Goal: Task Accomplishment & Management: Use online tool/utility

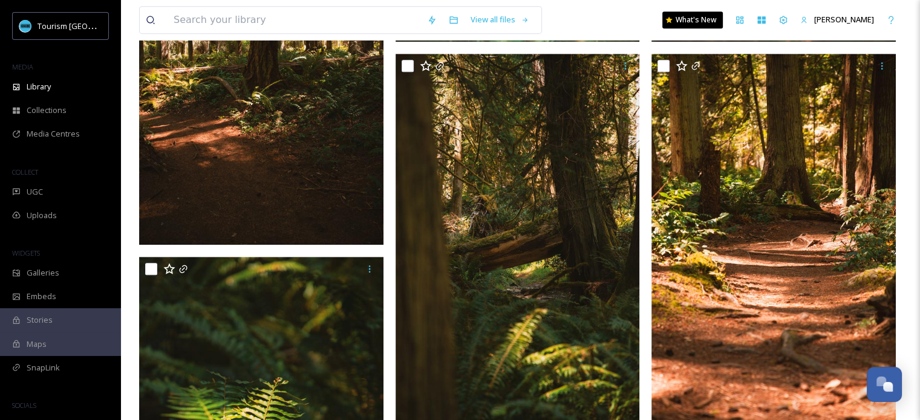
scroll to position [665, 0]
click at [48, 88] on span "Library" at bounding box center [39, 86] width 24 height 11
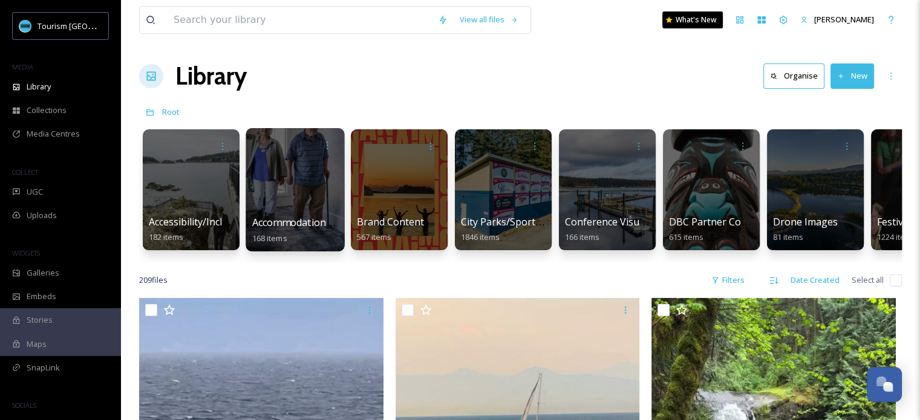
click at [294, 220] on span "Accommodations by Biz" at bounding box center [306, 222] width 109 height 13
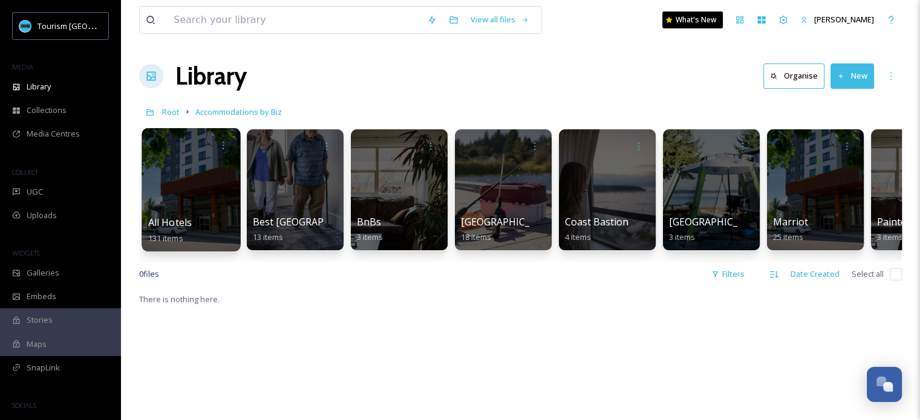
click at [193, 210] on div at bounding box center [190, 189] width 99 height 123
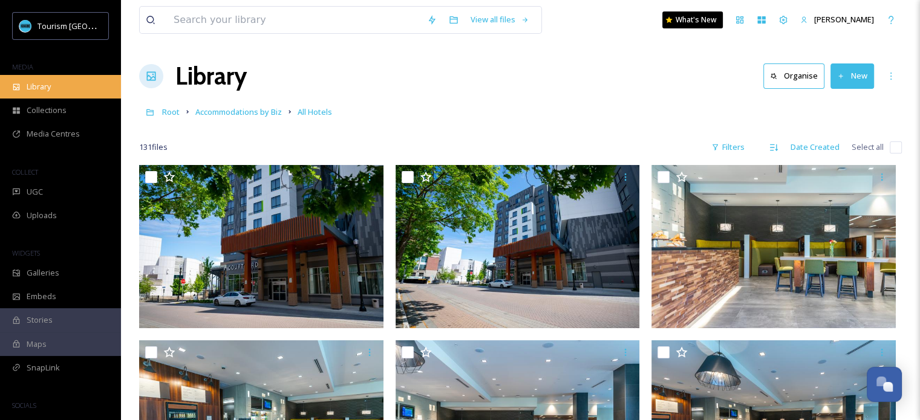
click at [45, 90] on span "Library" at bounding box center [39, 86] width 24 height 11
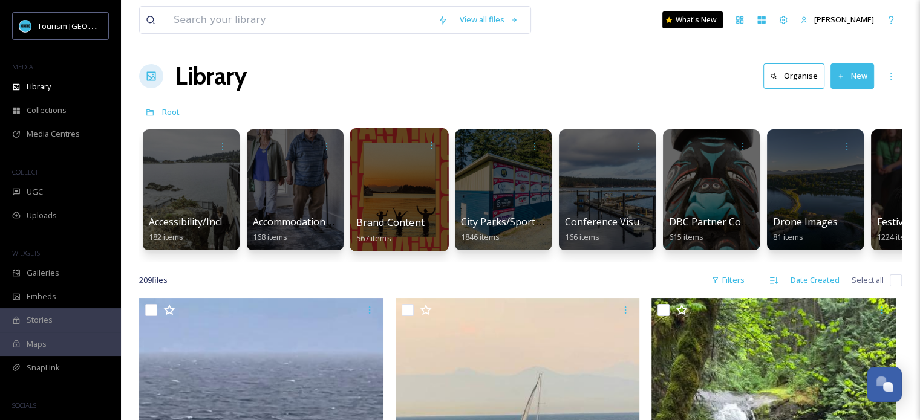
click at [406, 203] on div at bounding box center [398, 189] width 99 height 123
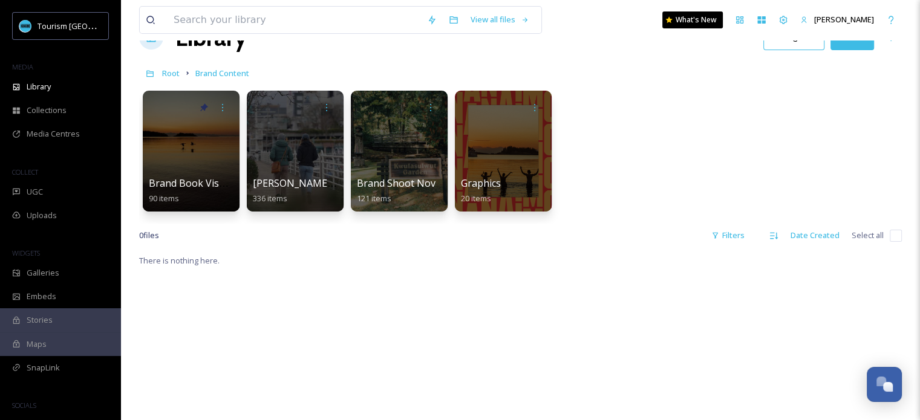
scroll to position [60, 0]
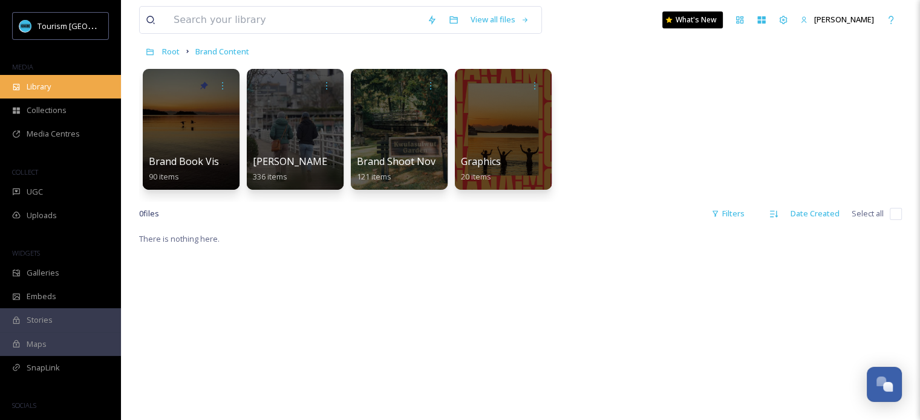
click at [56, 89] on div "Library" at bounding box center [60, 87] width 121 height 24
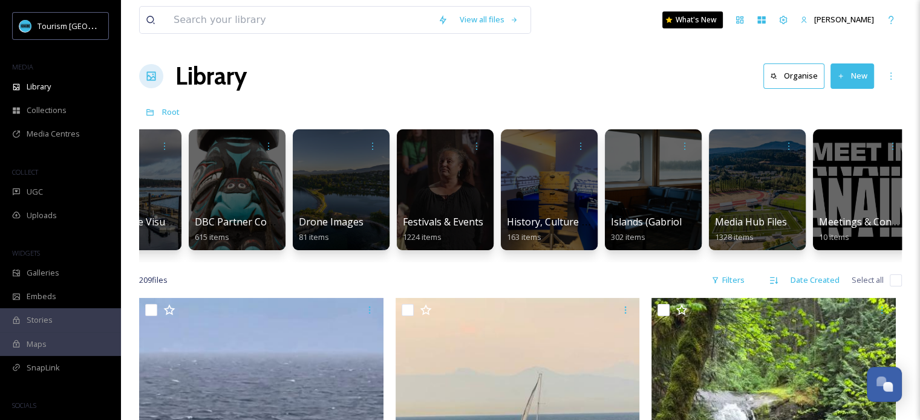
scroll to position [0, 476]
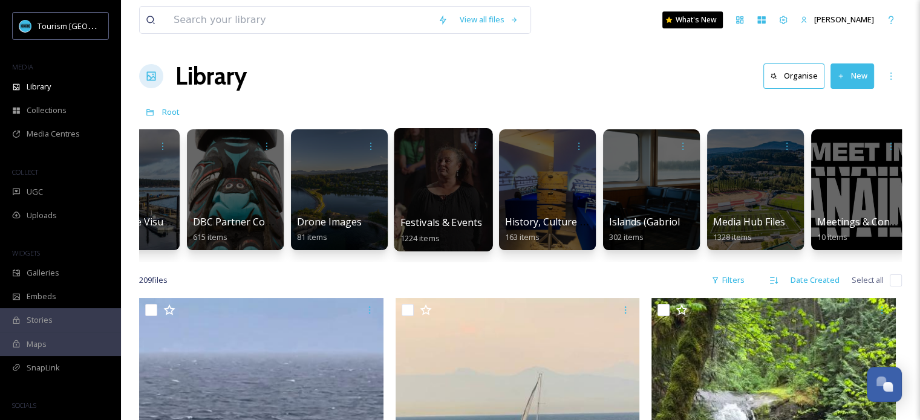
click at [449, 216] on span "Festivals & Events" at bounding box center [441, 222] width 82 height 13
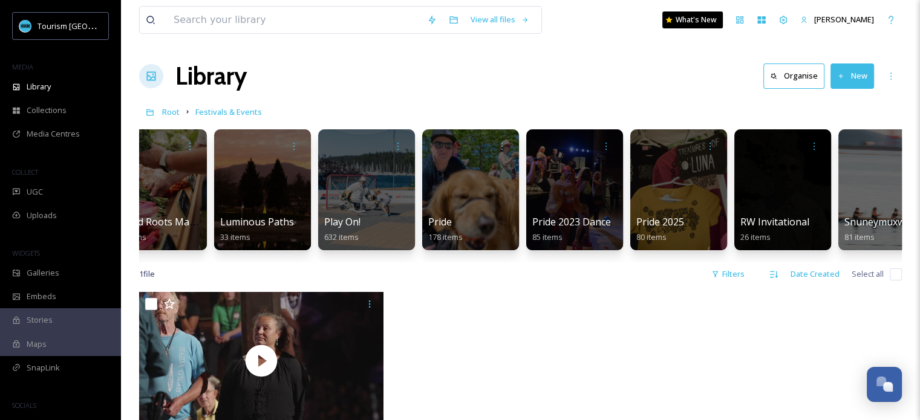
scroll to position [0, 348]
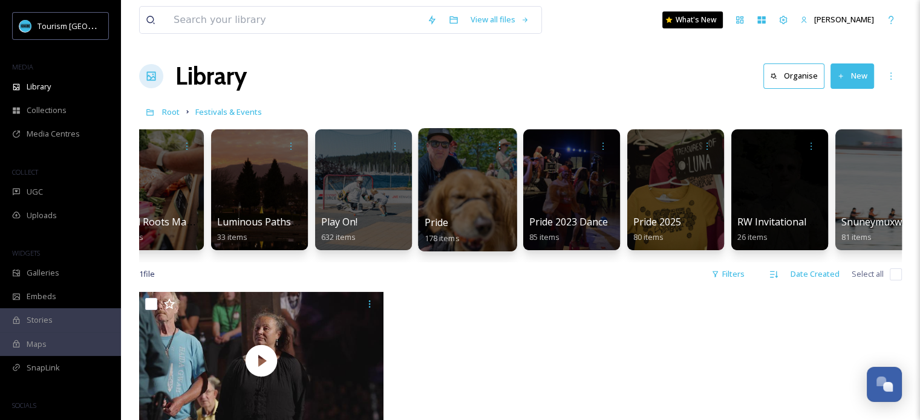
click at [486, 206] on div at bounding box center [467, 189] width 99 height 123
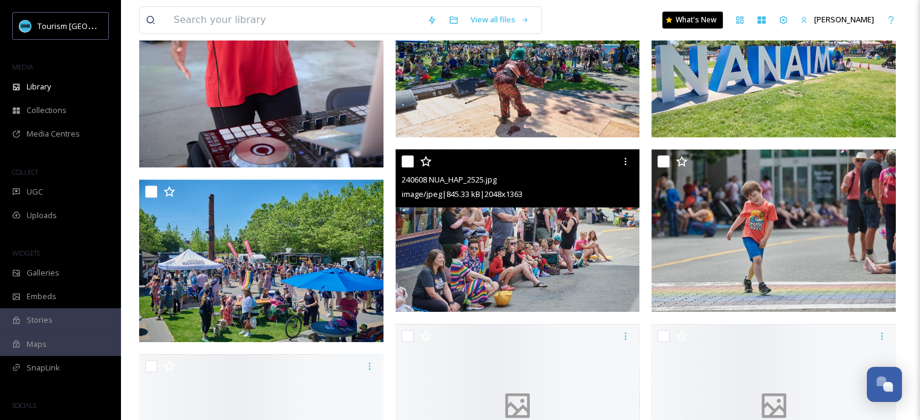
scroll to position [907, 0]
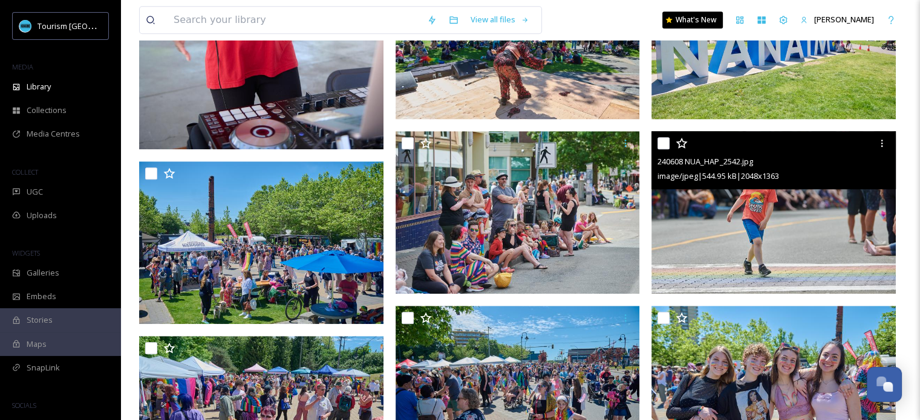
click at [661, 143] on input "checkbox" at bounding box center [663, 143] width 12 height 12
checkbox input "true"
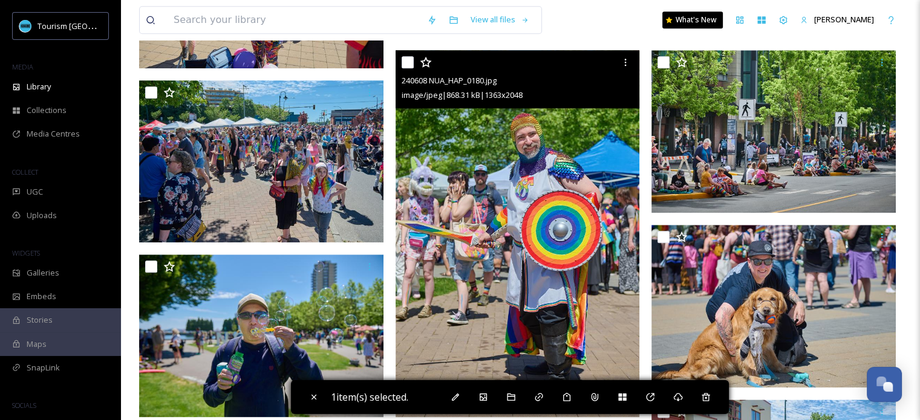
scroll to position [1330, 0]
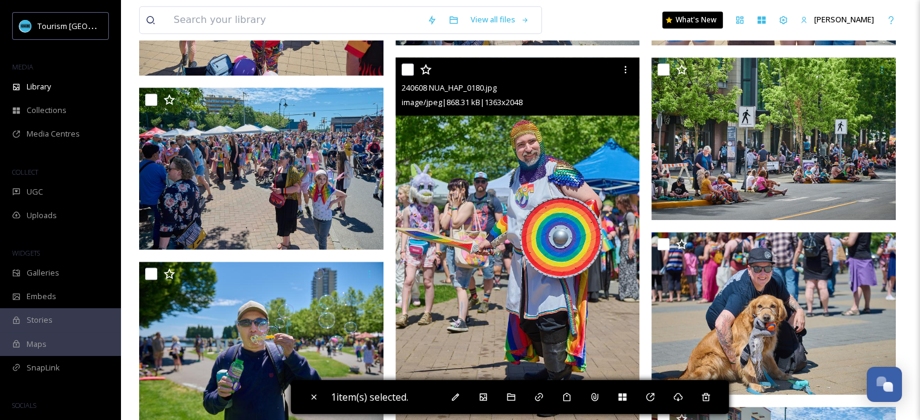
click at [409, 71] on input "checkbox" at bounding box center [407, 69] width 12 height 12
checkbox input "true"
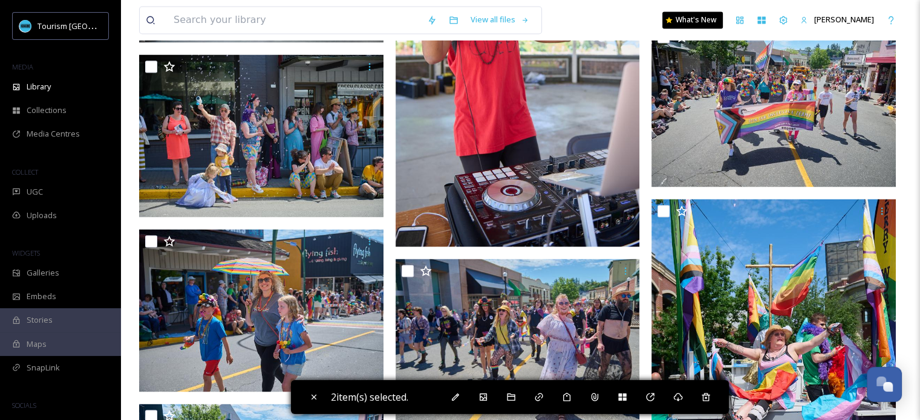
scroll to position [1995, 0]
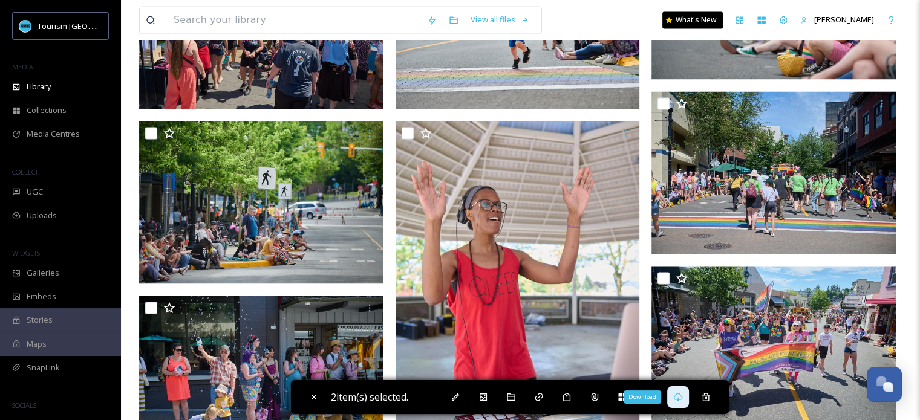
click at [682, 399] on icon at bounding box center [677, 397] width 9 height 8
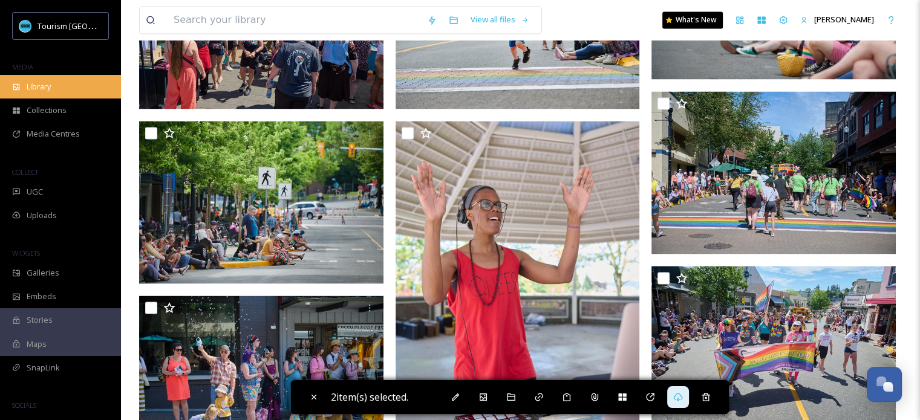
click at [41, 86] on span "Library" at bounding box center [39, 86] width 24 height 11
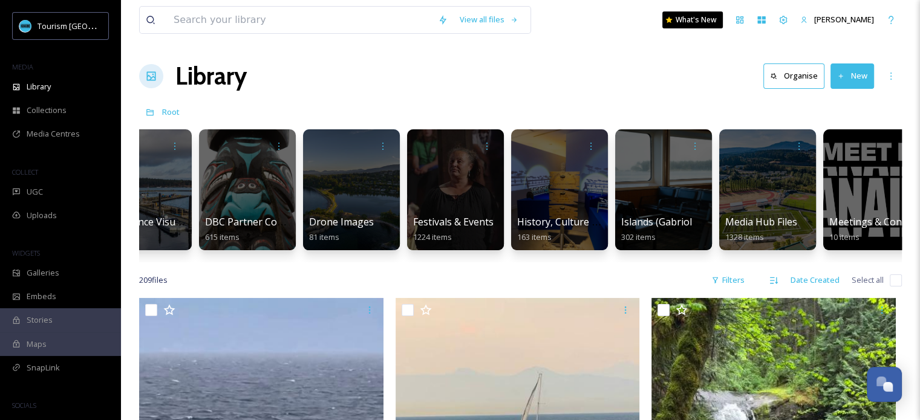
scroll to position [0, 495]
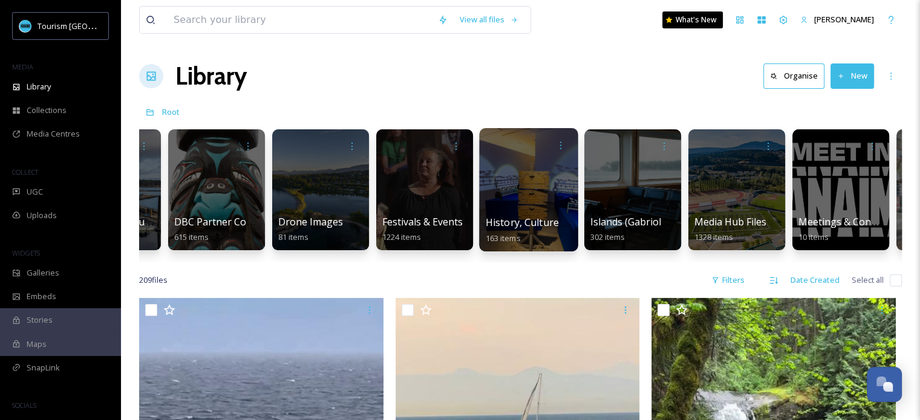
click at [517, 219] on span "History, Culture & Shopping" at bounding box center [550, 222] width 130 height 13
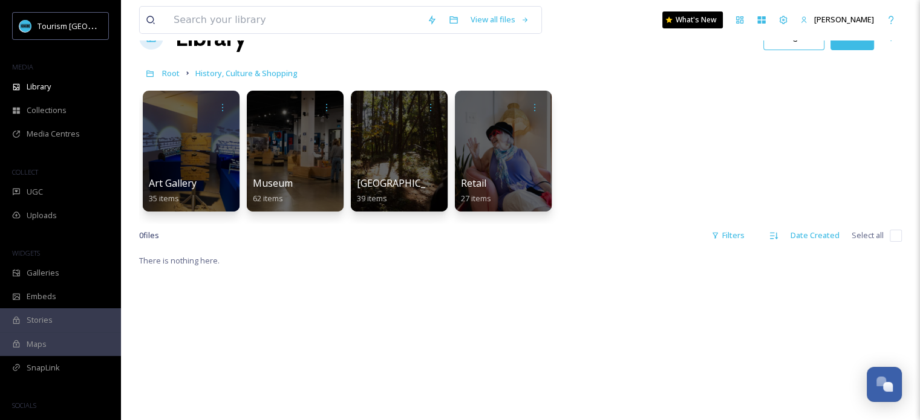
scroll to position [60, 0]
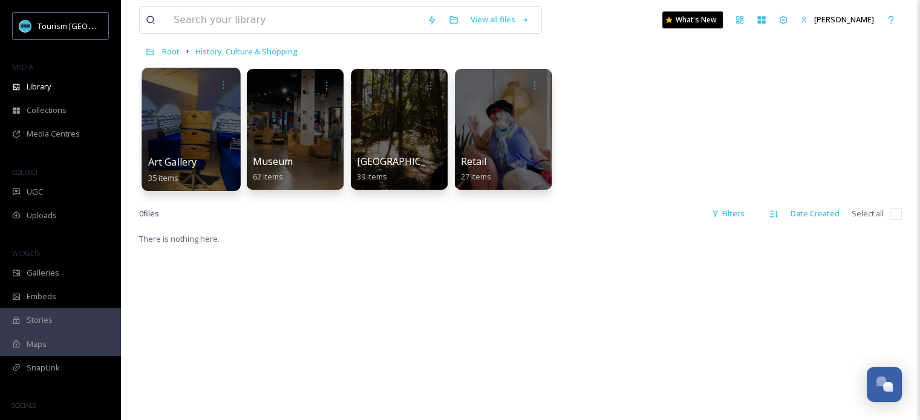
click at [214, 157] on div "Art Gallery 35 items" at bounding box center [191, 170] width 86 height 30
click at [183, 147] on div at bounding box center [190, 129] width 99 height 123
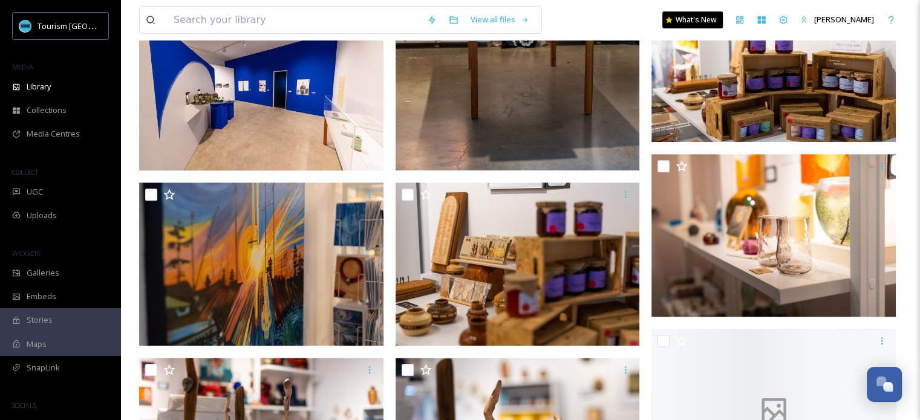
scroll to position [544, 0]
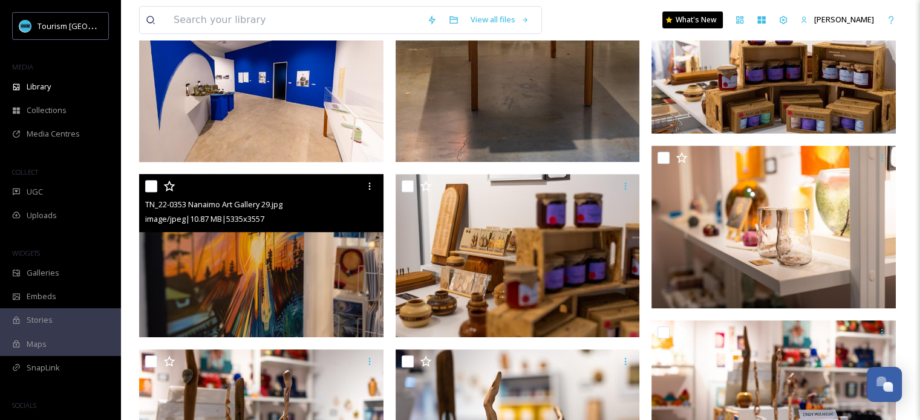
click at [150, 188] on input "checkbox" at bounding box center [151, 186] width 12 height 12
checkbox input "true"
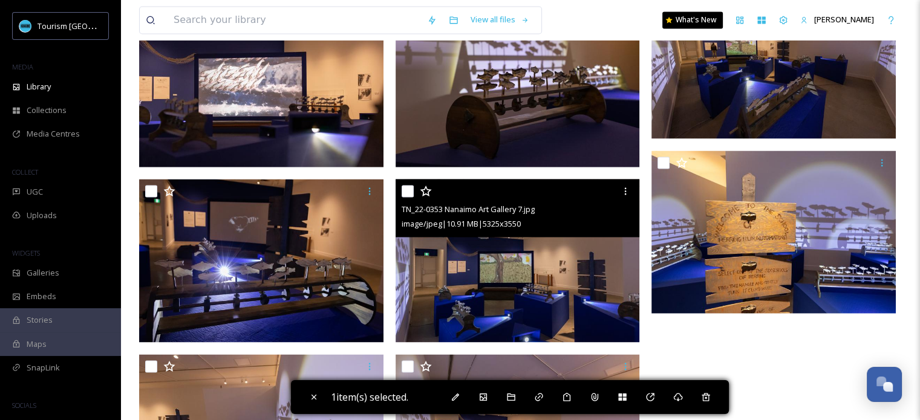
scroll to position [1935, 0]
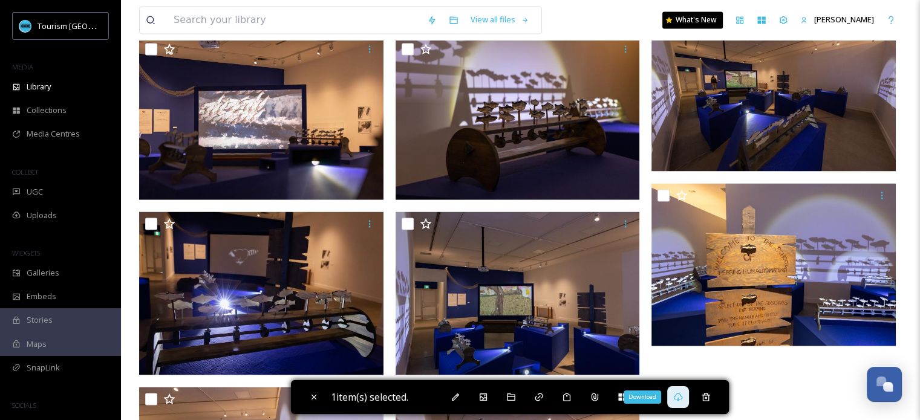
click at [678, 394] on icon at bounding box center [678, 397] width 10 height 10
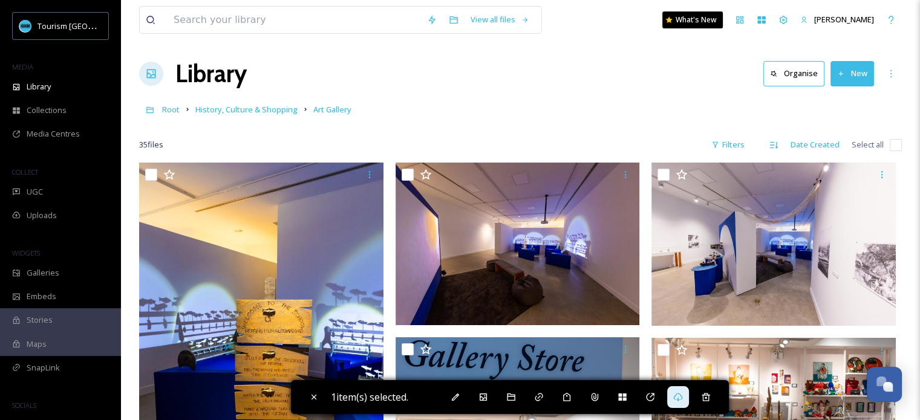
scroll to position [0, 0]
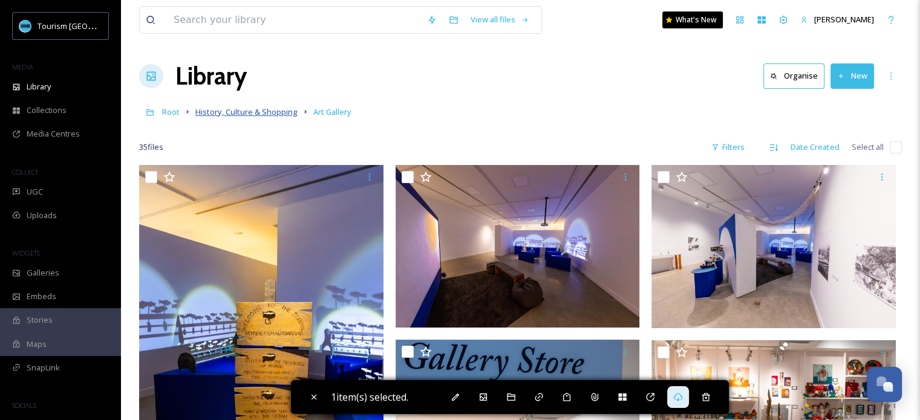
click at [275, 111] on span "History, Culture & Shopping" at bounding box center [246, 111] width 102 height 11
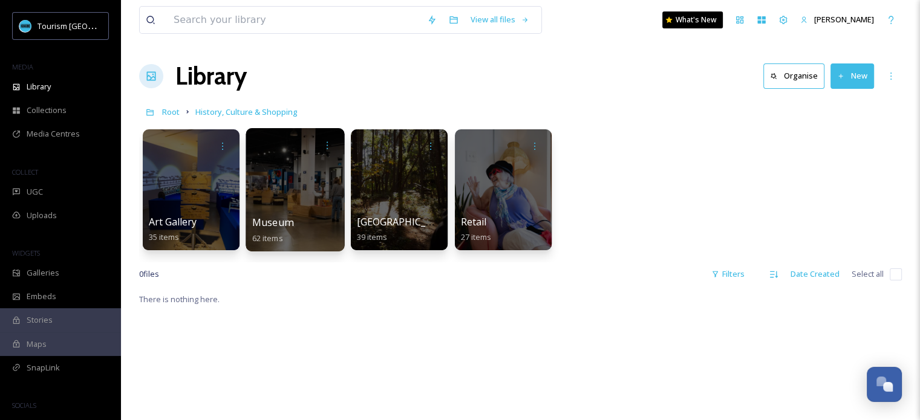
click at [310, 192] on div at bounding box center [294, 189] width 99 height 123
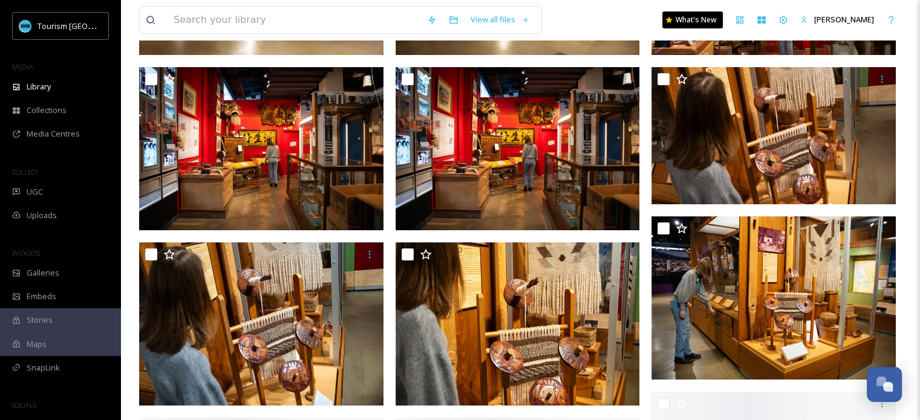
scroll to position [302, 0]
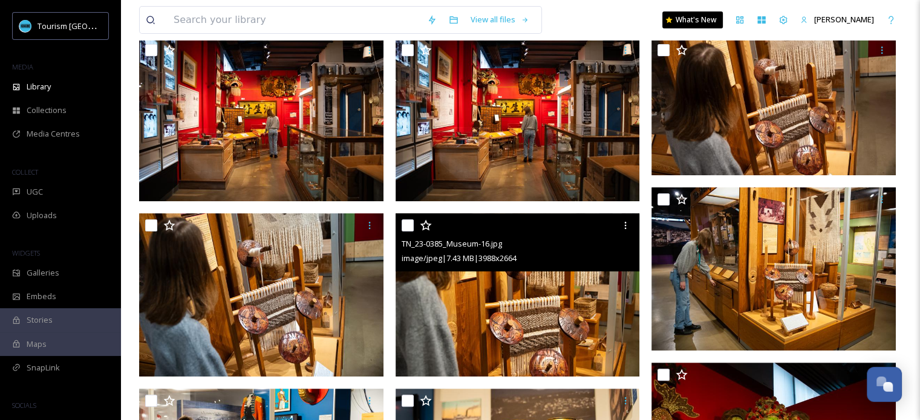
click at [405, 222] on input "checkbox" at bounding box center [407, 225] width 12 height 12
checkbox input "true"
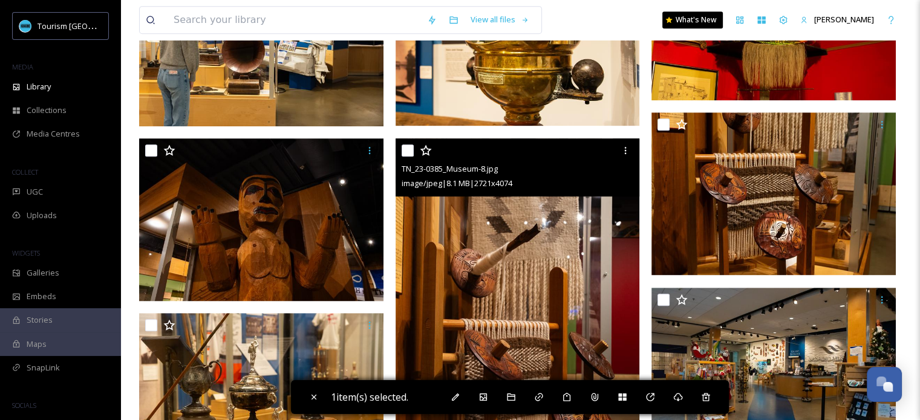
scroll to position [725, 0]
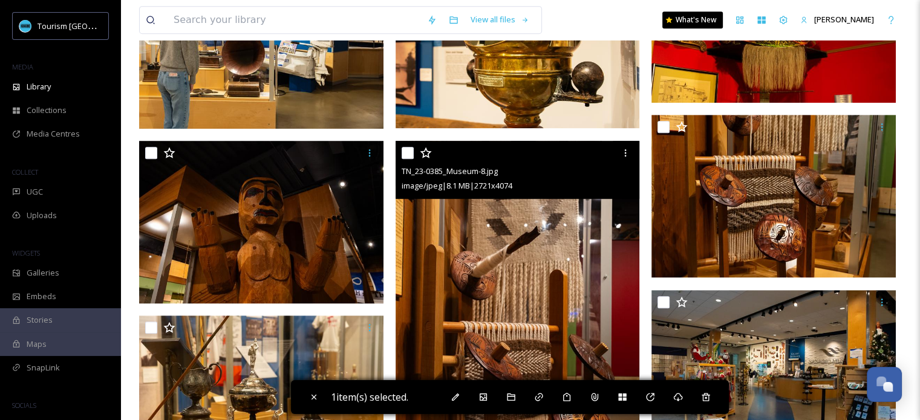
click at [404, 153] on input "checkbox" at bounding box center [407, 153] width 12 height 12
checkbox input "true"
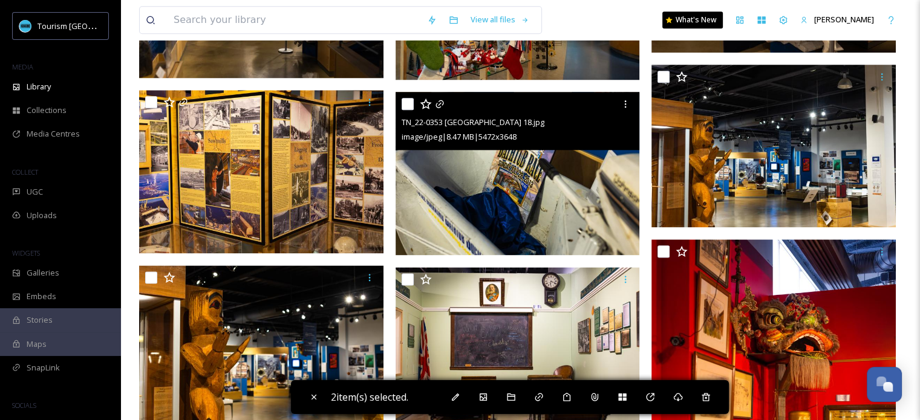
scroll to position [1572, 0]
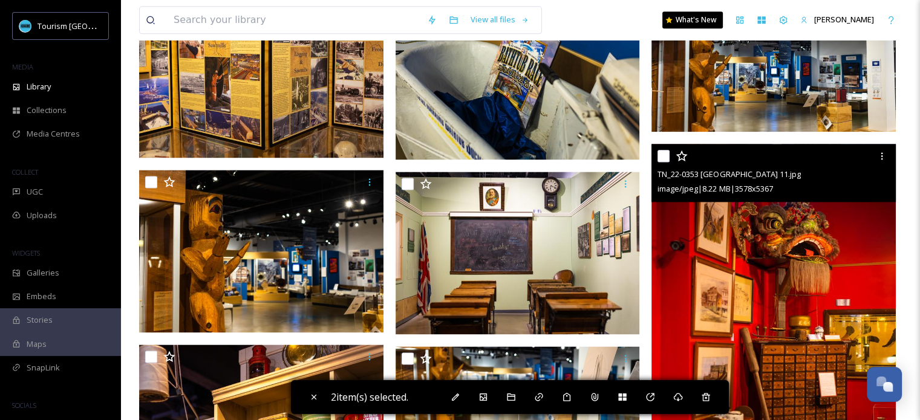
click at [663, 160] on input "checkbox" at bounding box center [663, 156] width 12 height 12
checkbox input "true"
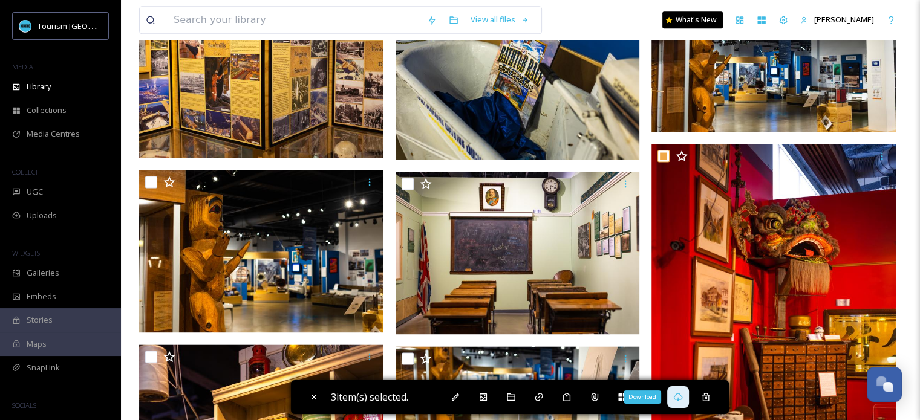
click at [678, 392] on icon at bounding box center [678, 397] width 10 height 10
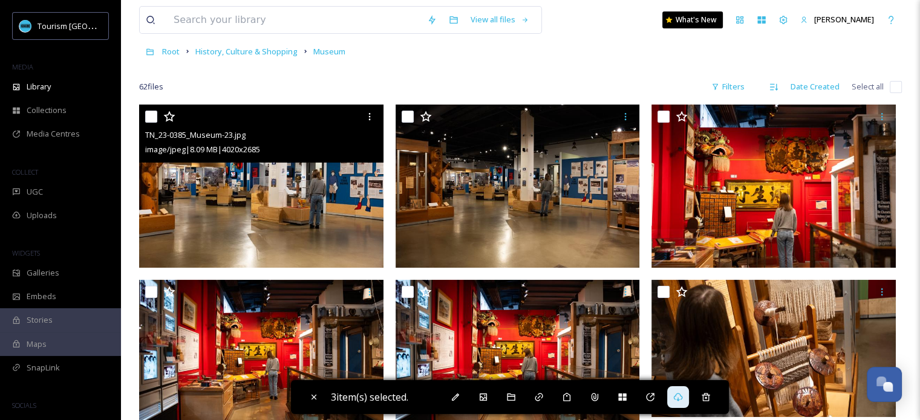
scroll to position [0, 0]
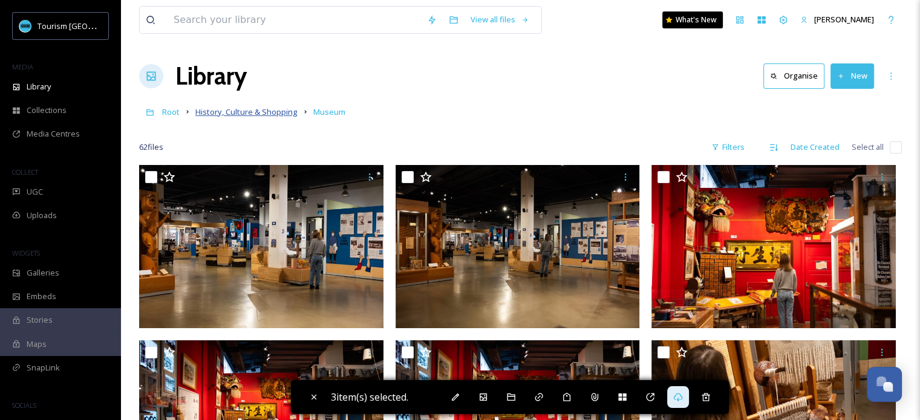
click at [273, 109] on span "History, Culture & Shopping" at bounding box center [246, 111] width 102 height 11
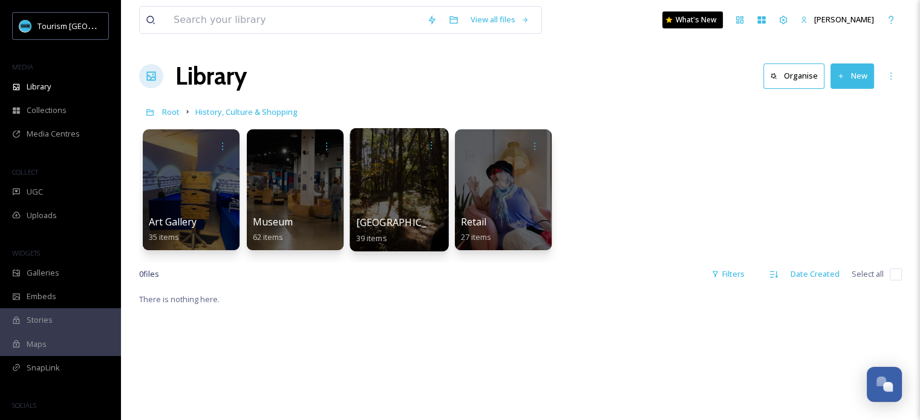
click at [389, 196] on div at bounding box center [398, 189] width 99 height 123
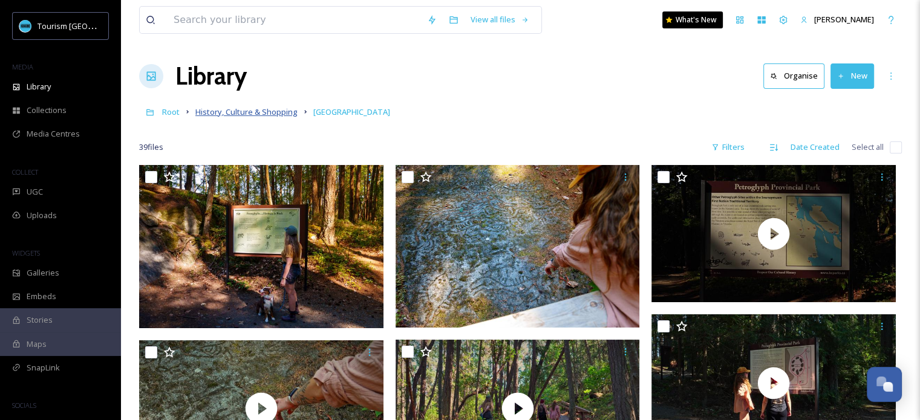
click at [263, 114] on span "History, Culture & Shopping" at bounding box center [246, 111] width 102 height 11
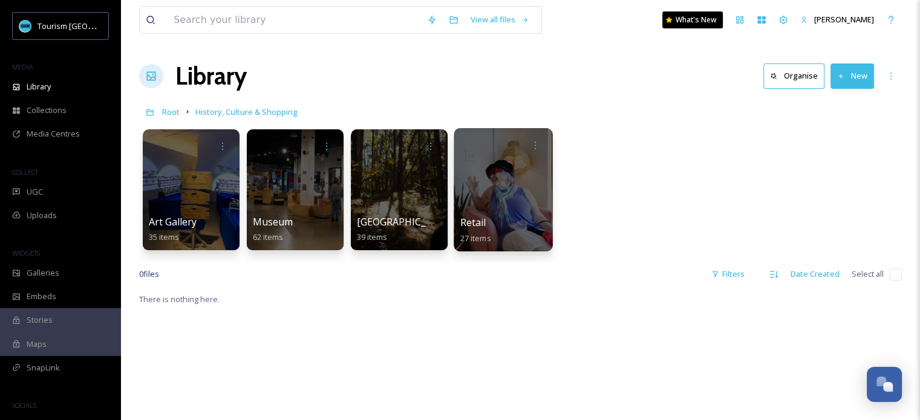
click at [496, 179] on div at bounding box center [502, 189] width 99 height 123
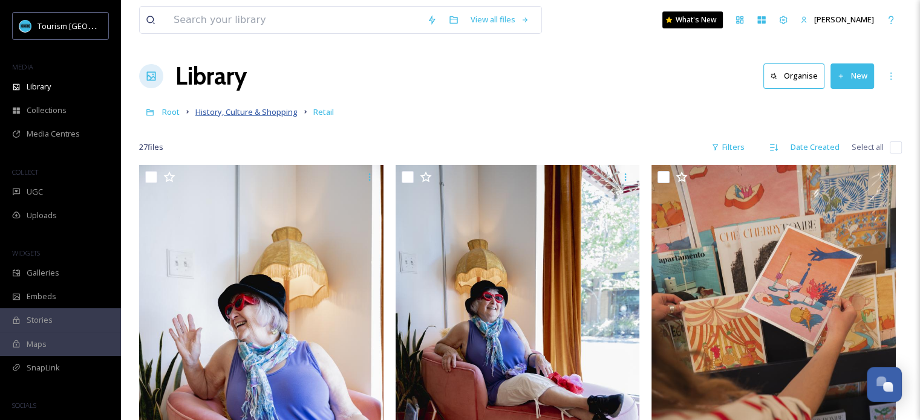
click at [221, 112] on span "History, Culture & Shopping" at bounding box center [246, 111] width 102 height 11
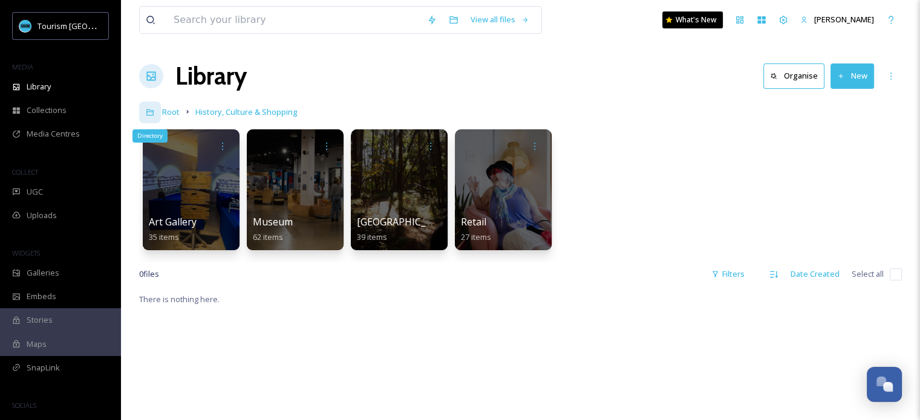
click at [147, 113] on icon at bounding box center [149, 112] width 7 height 7
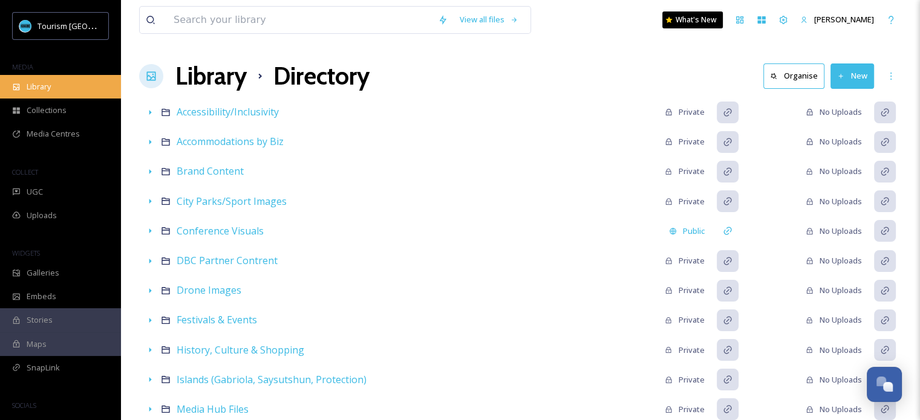
click at [50, 86] on span "Library" at bounding box center [39, 86] width 24 height 11
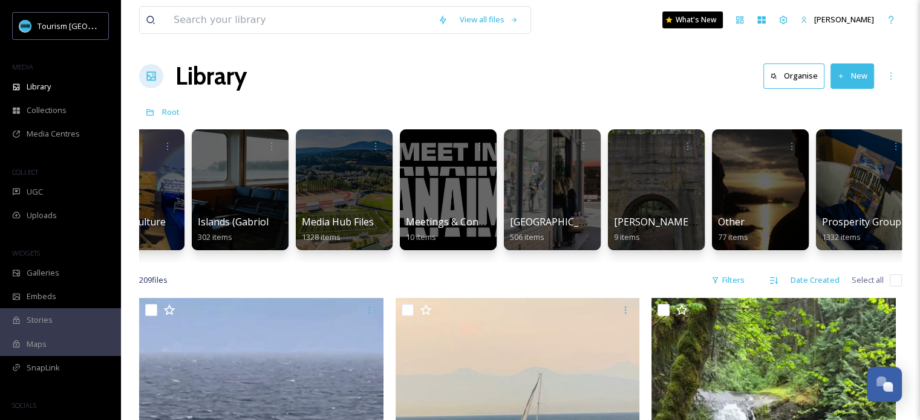
scroll to position [0, 1047]
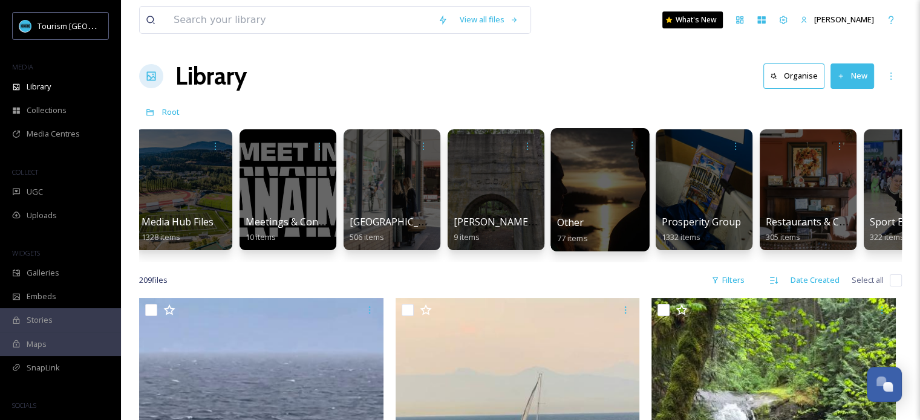
click at [581, 218] on span "Other" at bounding box center [570, 222] width 27 height 13
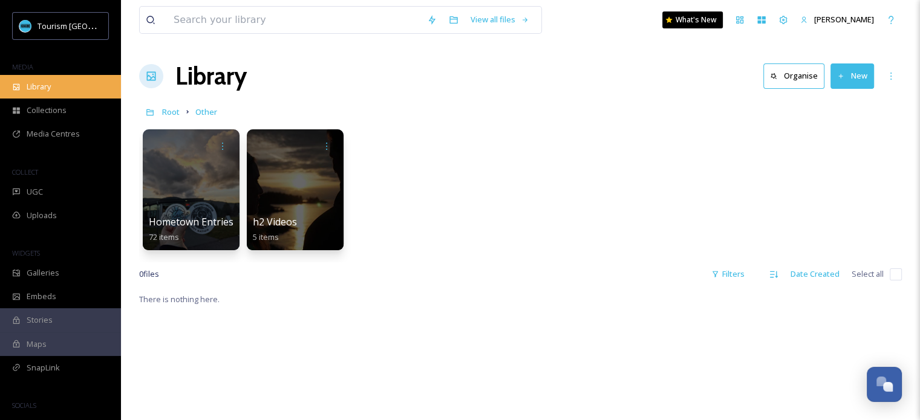
click at [34, 82] on span "Library" at bounding box center [39, 86] width 24 height 11
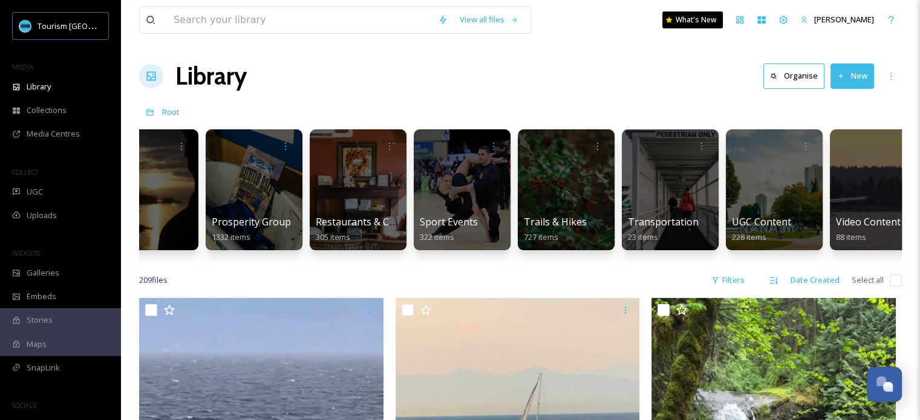
scroll to position [0, 1517]
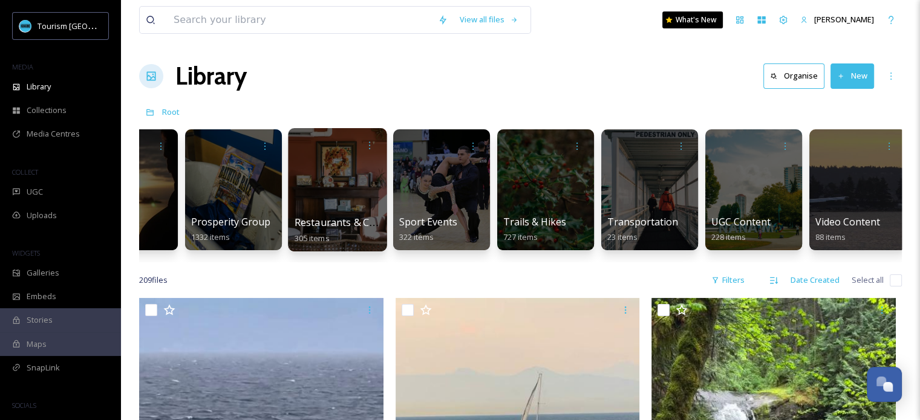
click at [349, 201] on div at bounding box center [337, 189] width 99 height 123
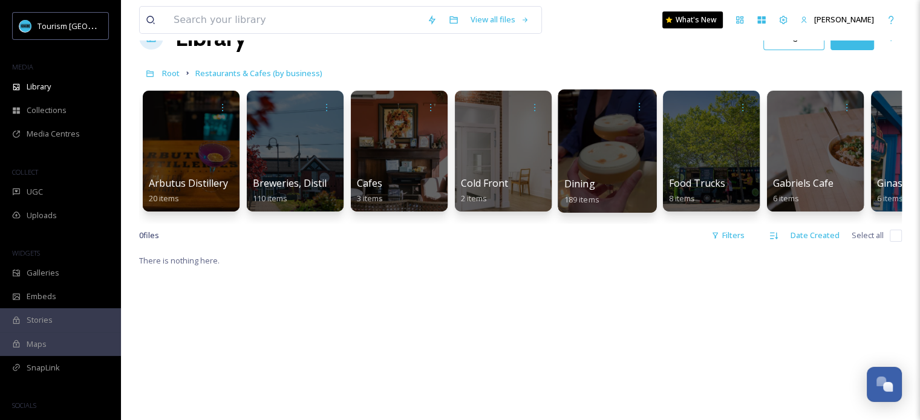
scroll to position [60, 0]
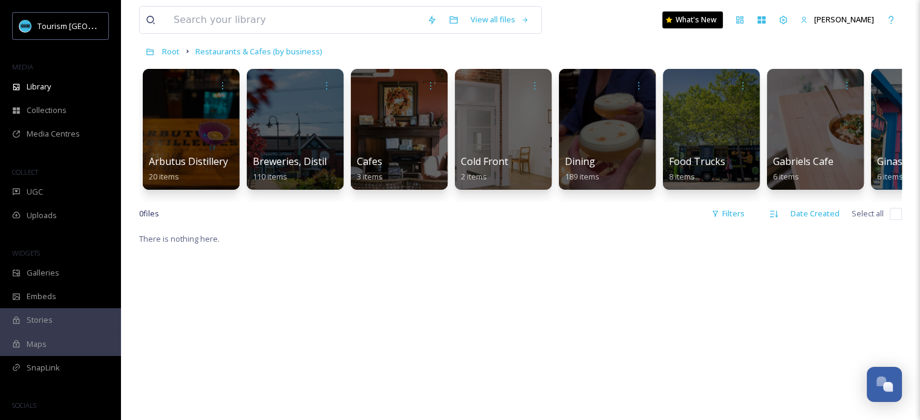
click at [890, 220] on input "checkbox" at bounding box center [895, 214] width 12 height 12
click at [894, 220] on input "checkbox" at bounding box center [895, 214] width 12 height 12
checkbox input "false"
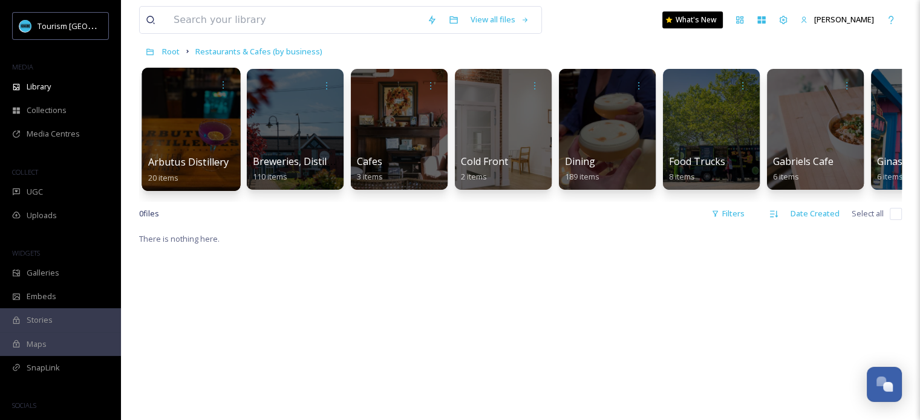
click at [190, 144] on div at bounding box center [190, 129] width 99 height 123
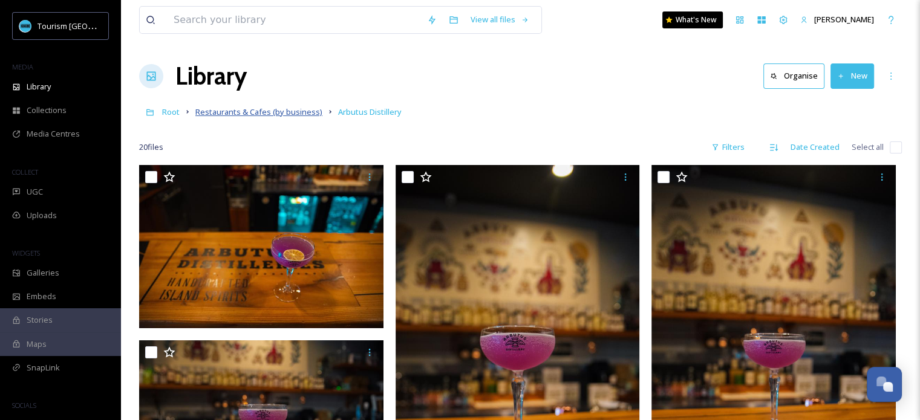
click at [266, 114] on span "Restaurants & Cafes (by business)" at bounding box center [258, 111] width 127 height 11
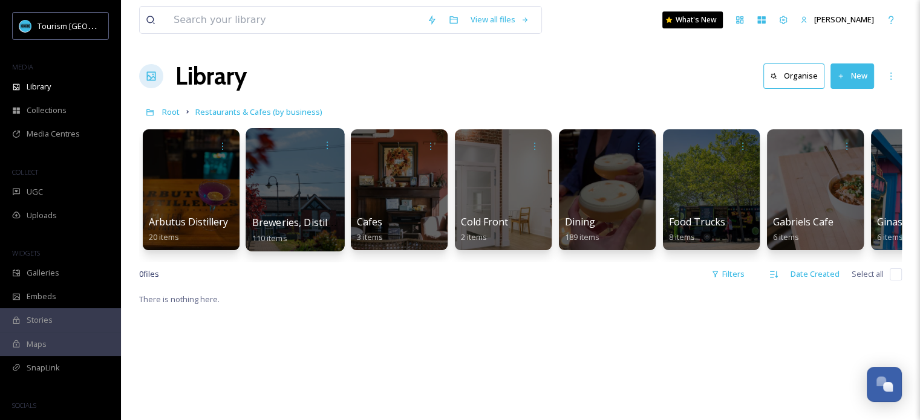
click at [310, 195] on div at bounding box center [294, 189] width 99 height 123
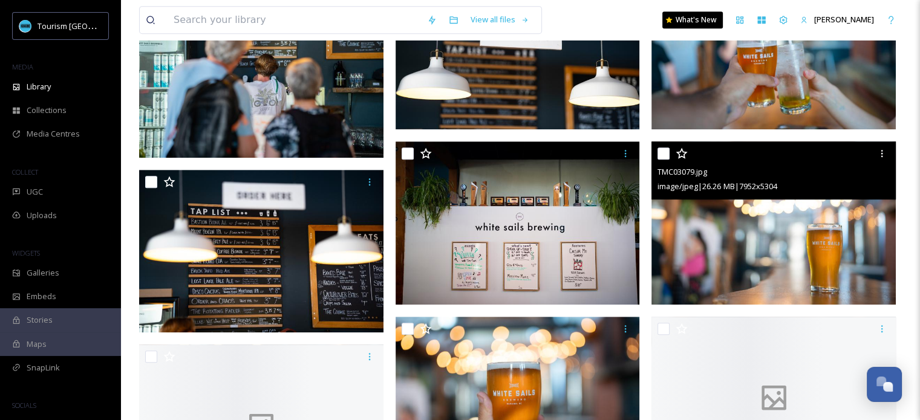
scroll to position [725, 0]
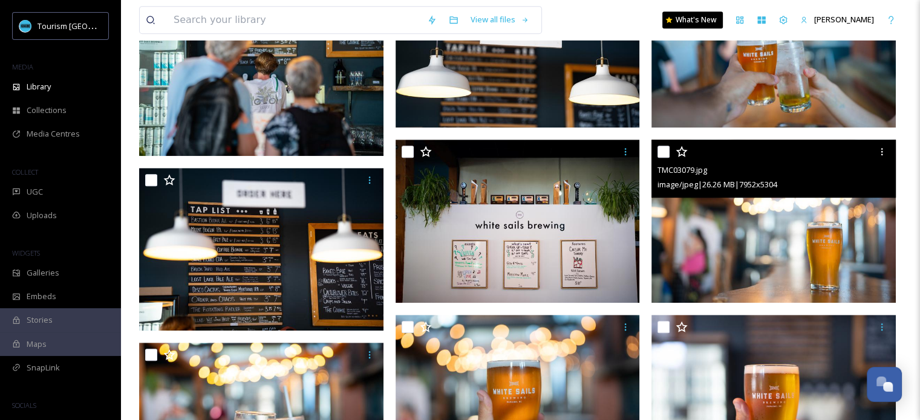
click at [660, 153] on input "checkbox" at bounding box center [663, 152] width 12 height 12
checkbox input "true"
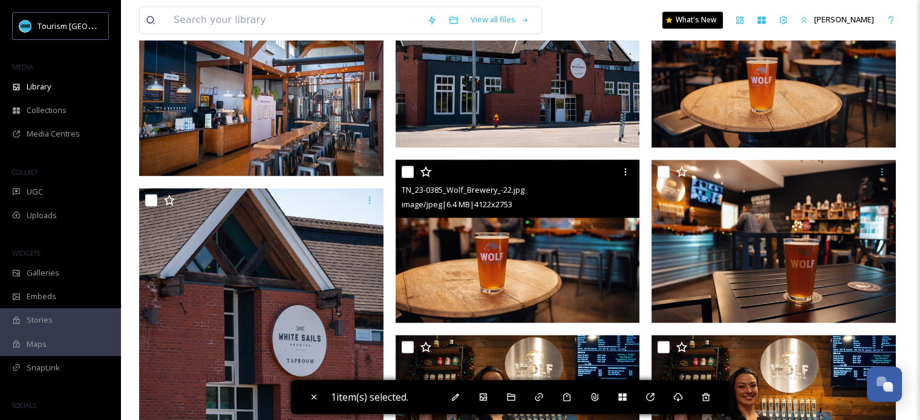
scroll to position [1753, 0]
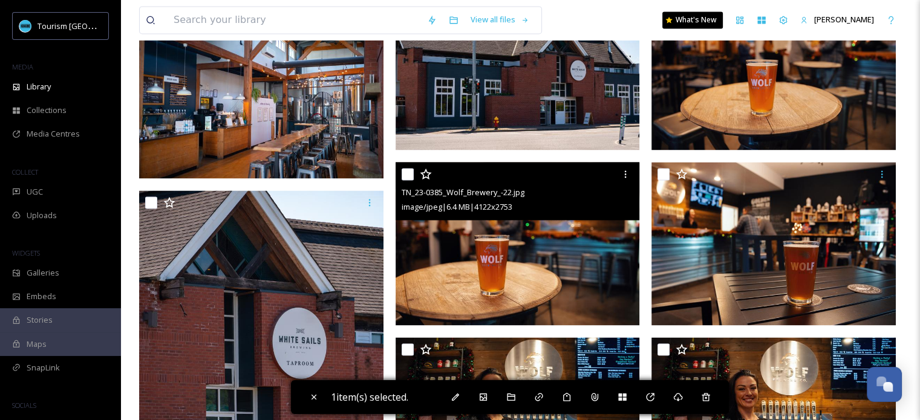
click at [406, 177] on input "checkbox" at bounding box center [407, 174] width 12 height 12
checkbox input "true"
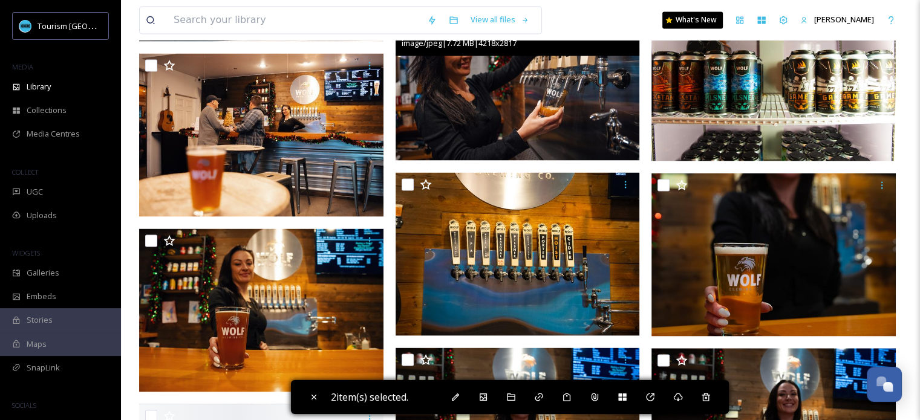
scroll to position [2297, 0]
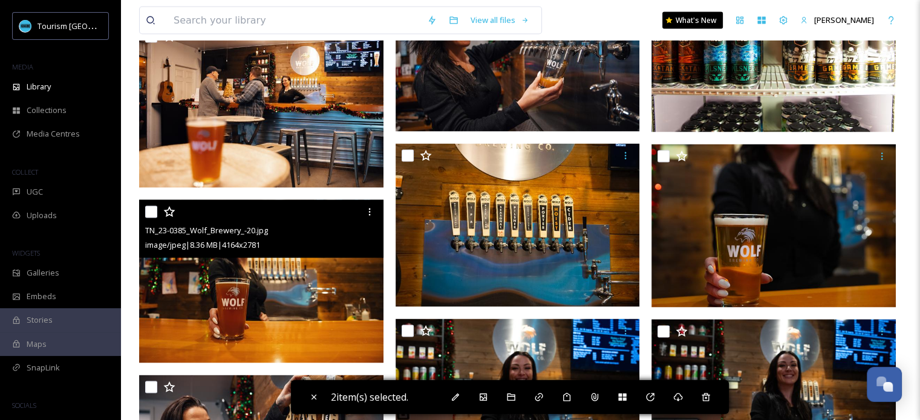
click at [152, 213] on input "checkbox" at bounding box center [151, 212] width 12 height 12
checkbox input "true"
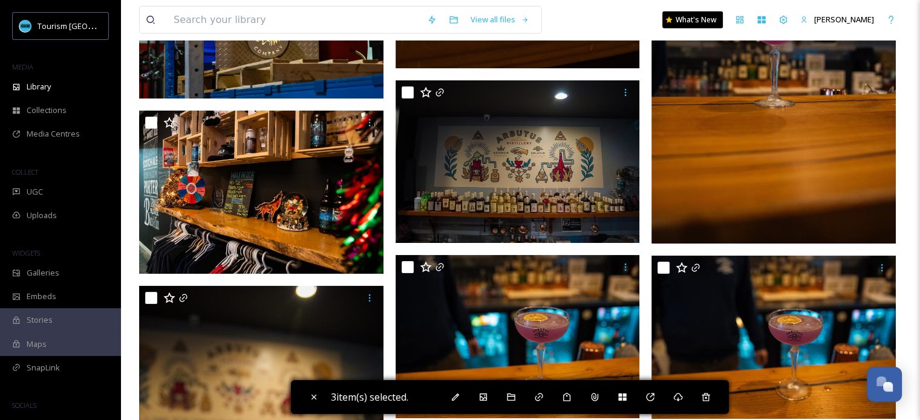
scroll to position [3688, 0]
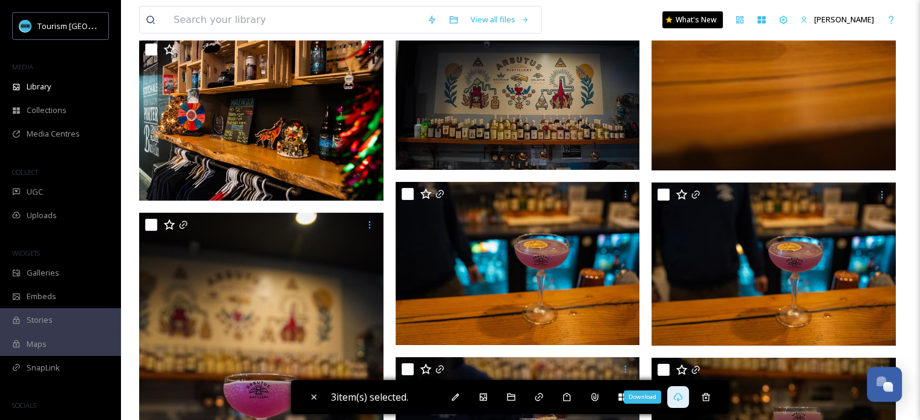
click at [683, 400] on icon at bounding box center [678, 397] width 10 height 10
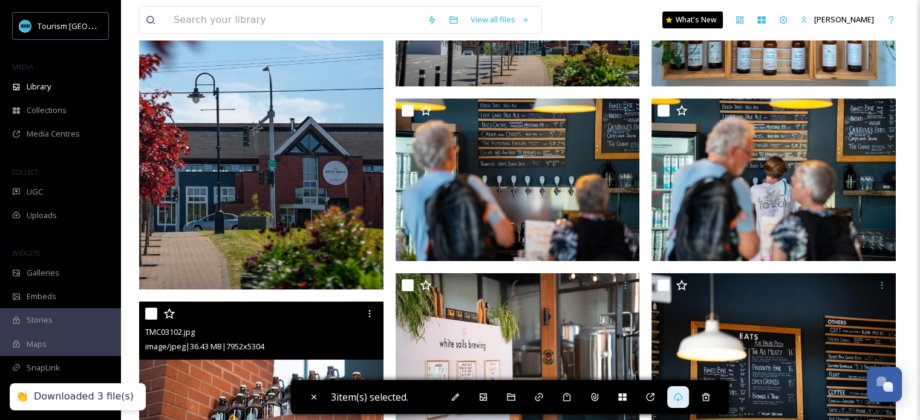
scroll to position [0, 0]
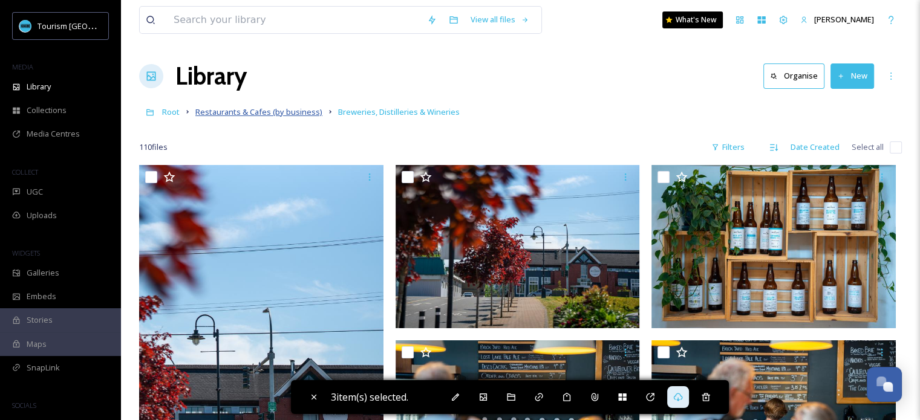
click at [251, 111] on span "Restaurants & Cafes (by business)" at bounding box center [258, 111] width 127 height 11
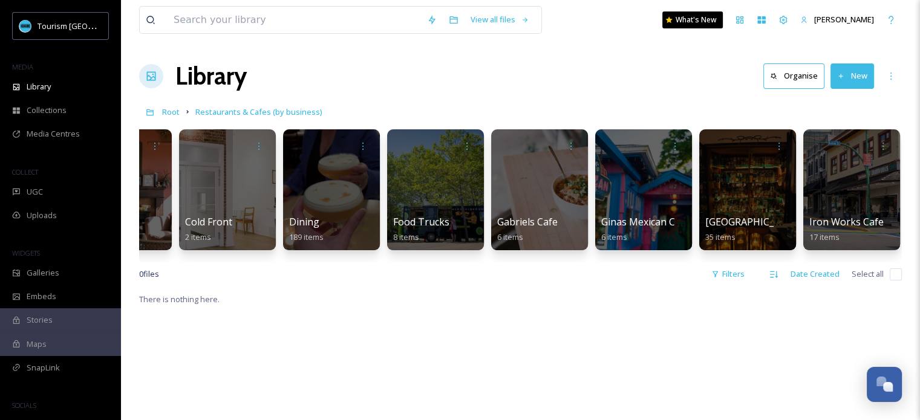
scroll to position [0, 281]
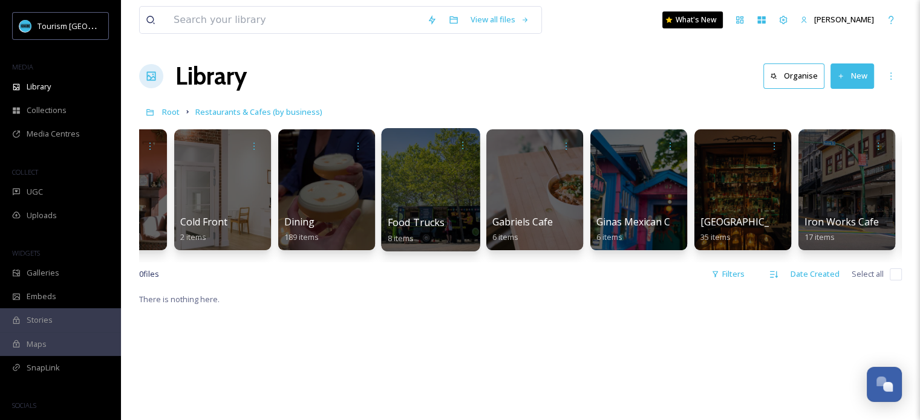
click at [418, 218] on span "Food Trucks" at bounding box center [416, 222] width 57 height 13
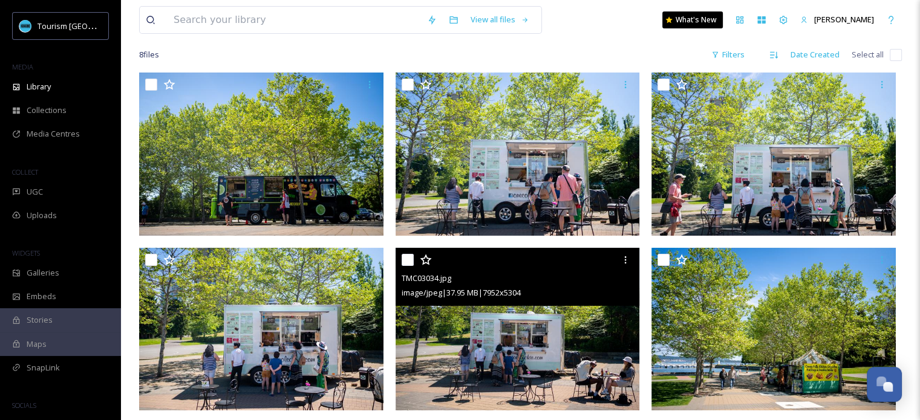
scroll to position [36, 0]
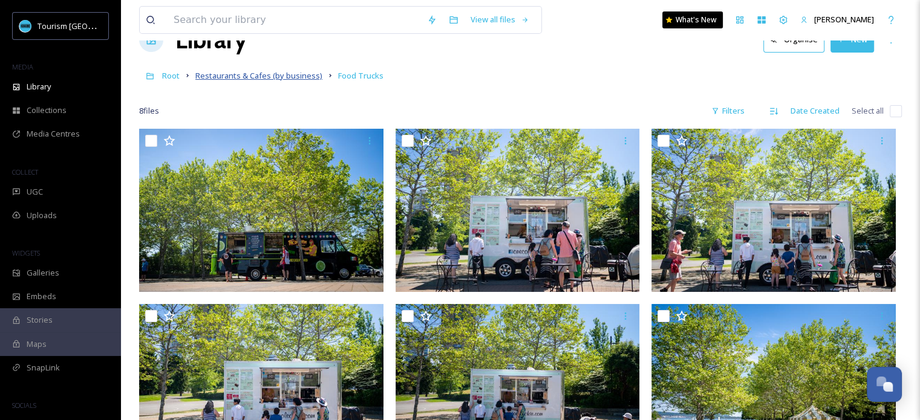
click at [281, 74] on span "Restaurants & Cafes (by business)" at bounding box center [258, 75] width 127 height 11
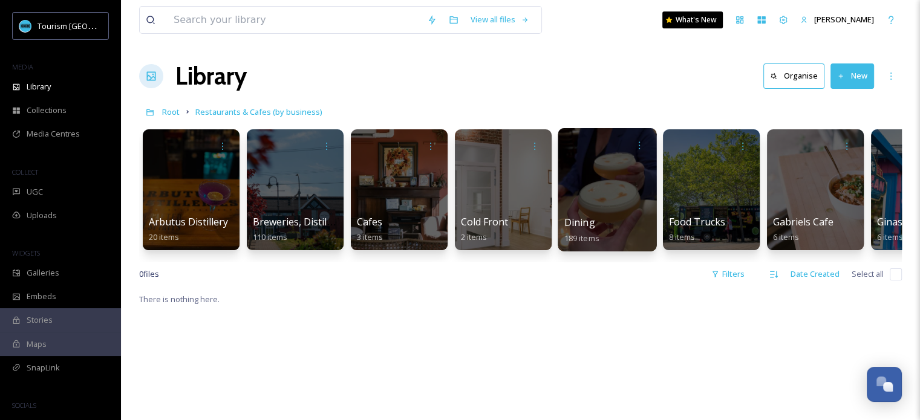
click at [595, 221] on div "Dining 189 items" at bounding box center [607, 230] width 86 height 30
click at [580, 190] on div at bounding box center [606, 189] width 99 height 123
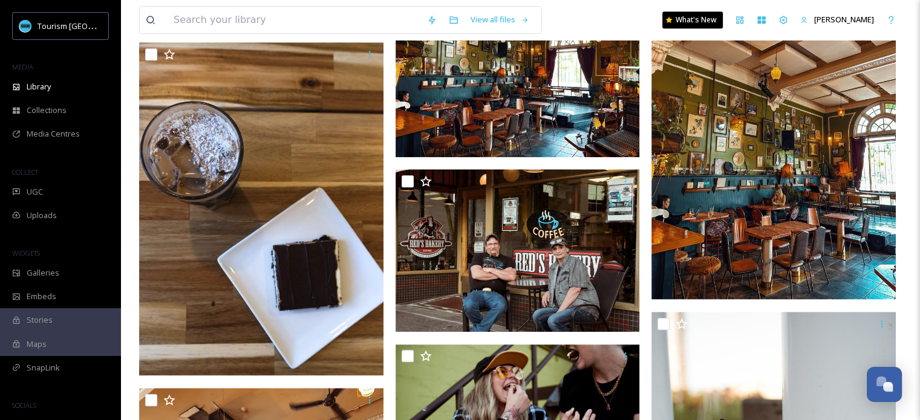
scroll to position [907, 0]
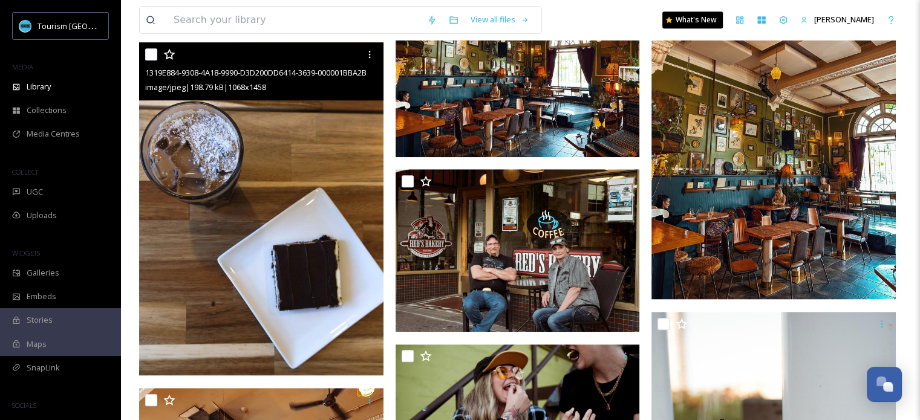
click at [151, 55] on input "checkbox" at bounding box center [151, 54] width 12 height 12
checkbox input "true"
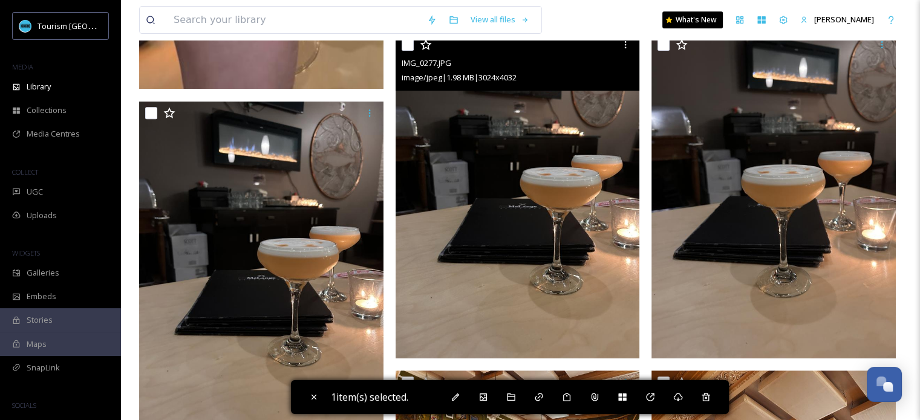
scroll to position [484, 0]
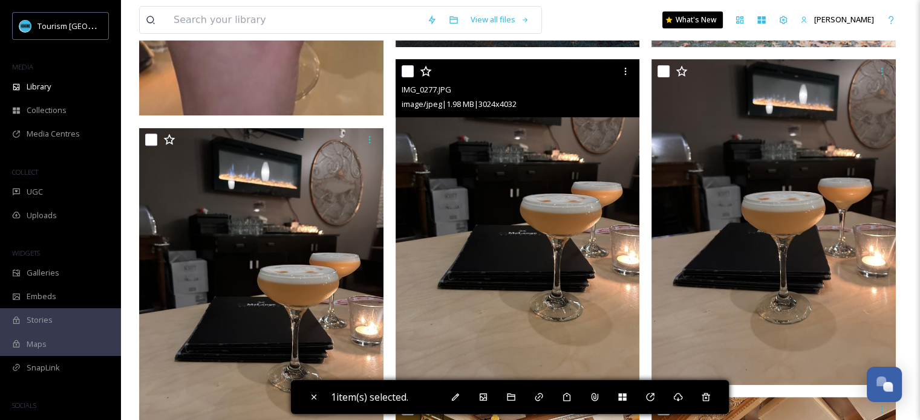
click at [407, 73] on input "checkbox" at bounding box center [407, 71] width 12 height 12
checkbox input "true"
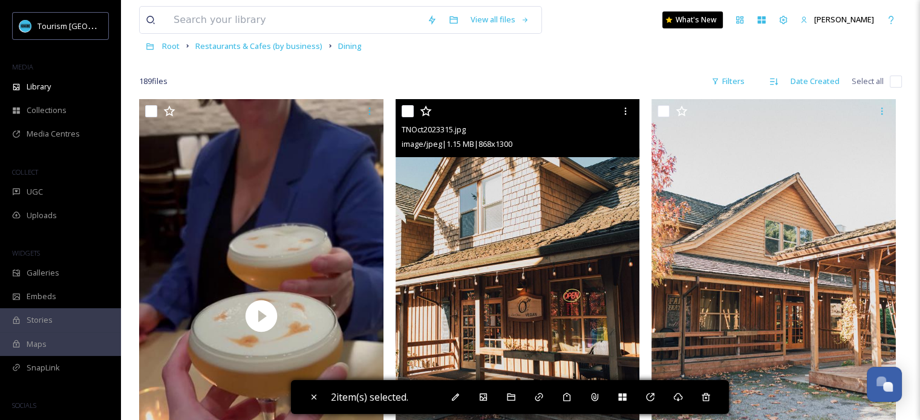
scroll to position [60, 0]
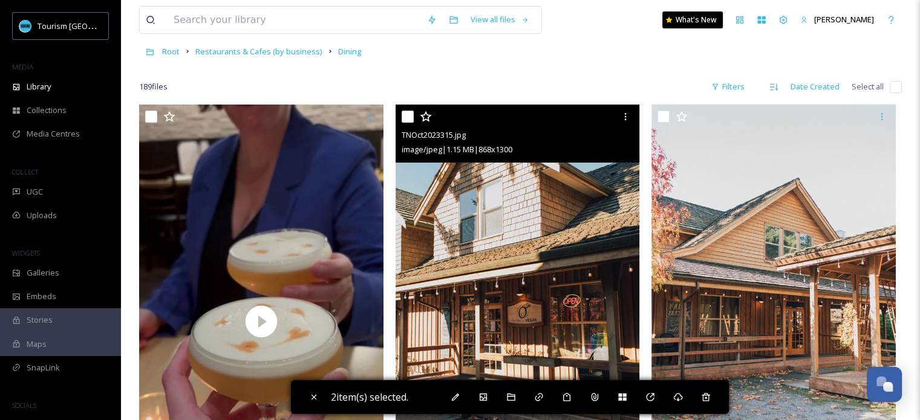
click at [409, 115] on input "checkbox" at bounding box center [407, 117] width 12 height 12
checkbox input "true"
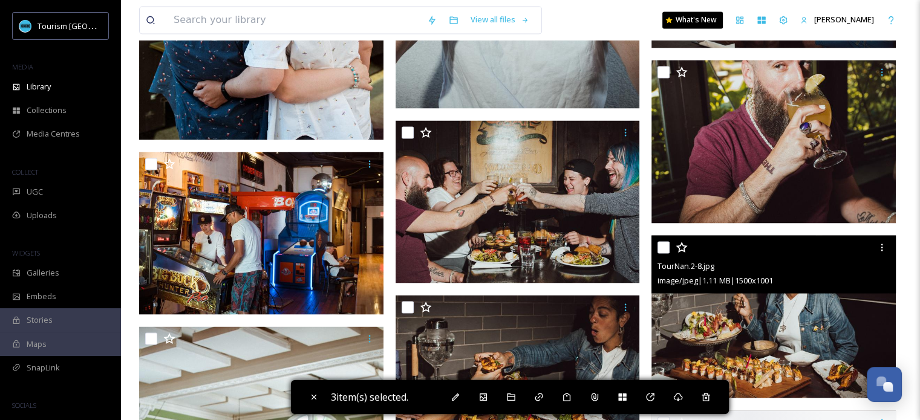
scroll to position [2479, 0]
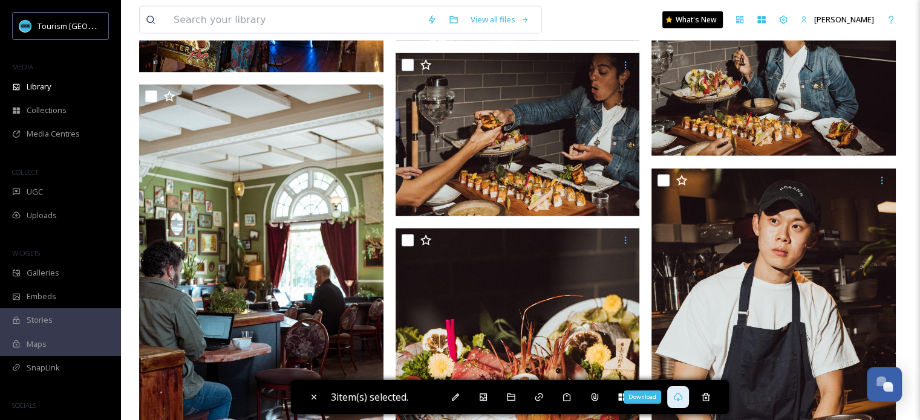
click at [680, 398] on icon at bounding box center [678, 397] width 10 height 10
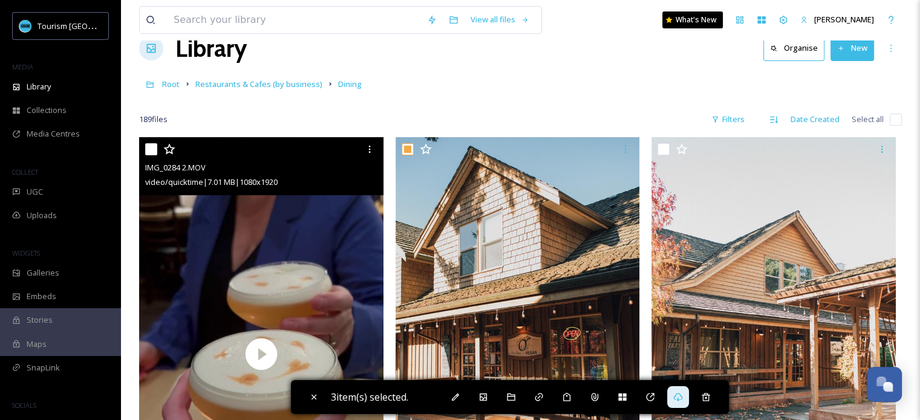
scroll to position [0, 0]
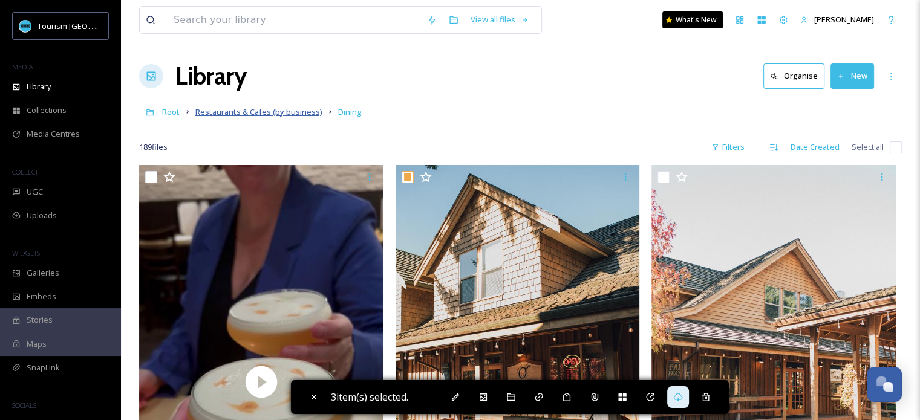
click at [274, 111] on span "Restaurants & Cafes (by business)" at bounding box center [258, 111] width 127 height 11
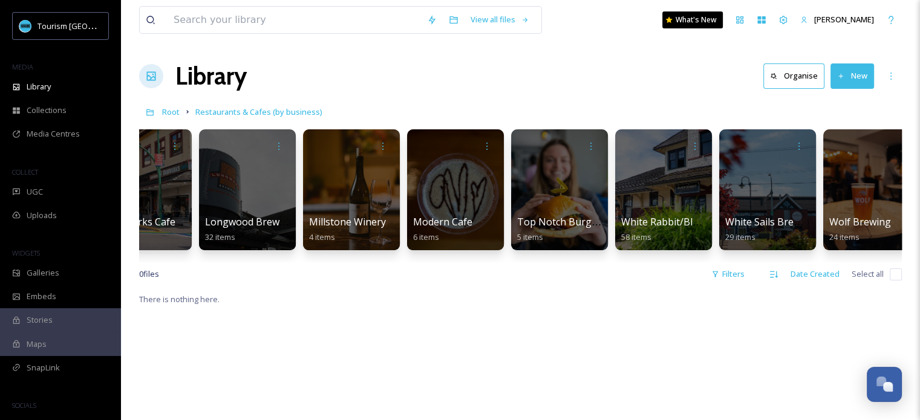
scroll to position [0, 1005]
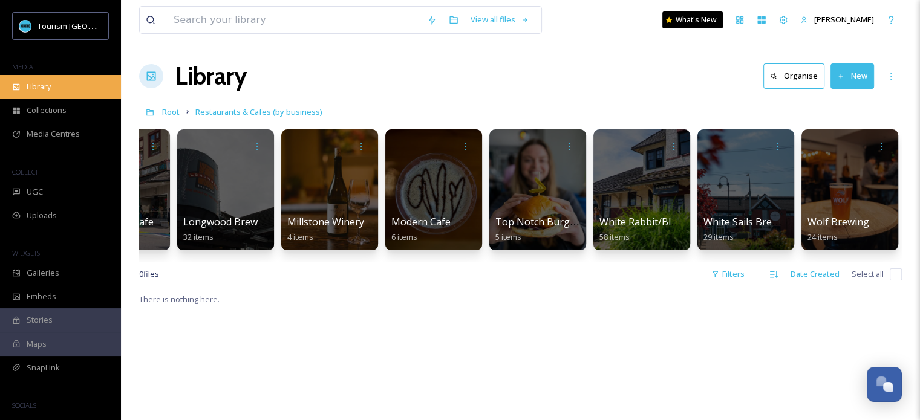
click at [46, 87] on span "Library" at bounding box center [39, 86] width 24 height 11
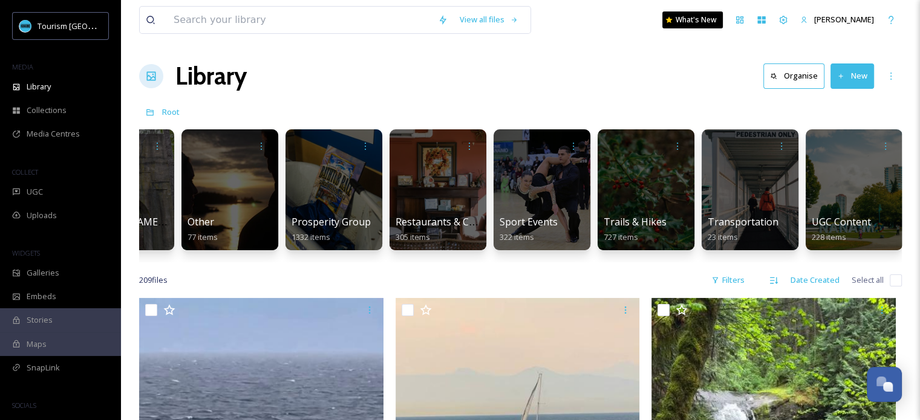
scroll to position [0, 1424]
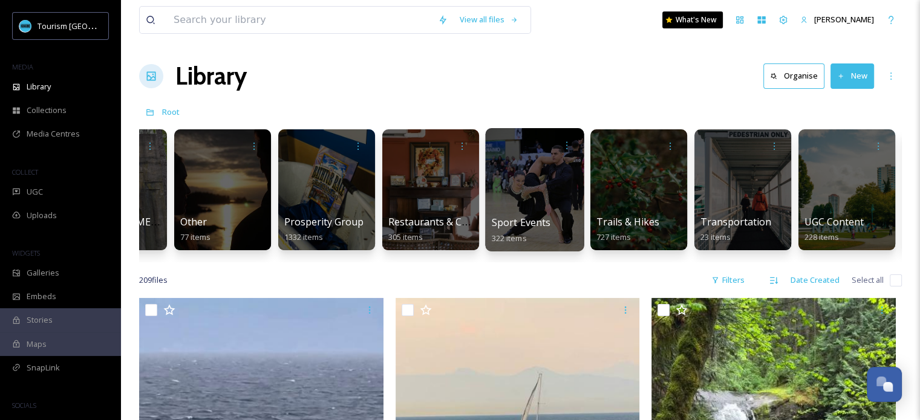
click at [543, 204] on div at bounding box center [534, 189] width 99 height 123
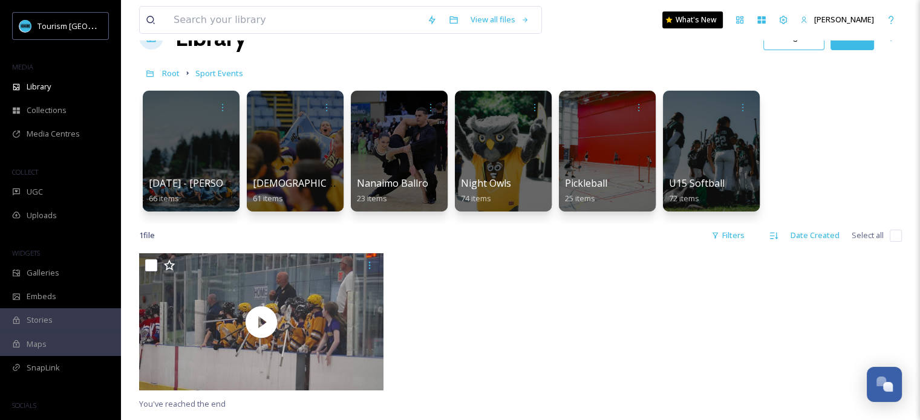
scroll to position [60, 0]
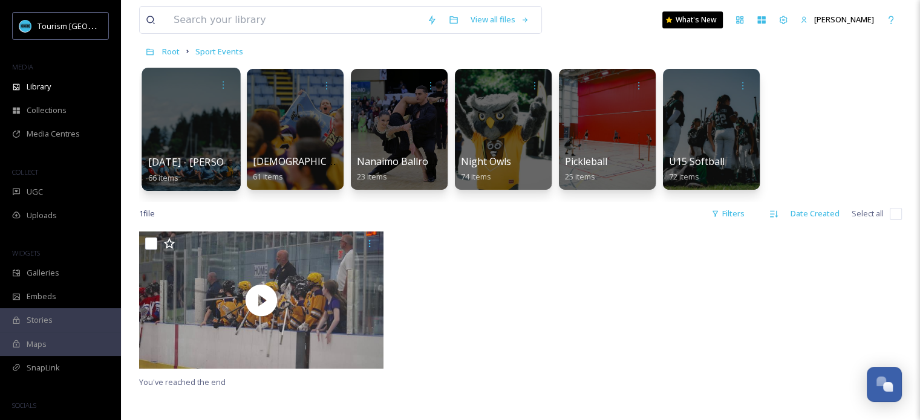
click at [194, 147] on div at bounding box center [190, 129] width 99 height 123
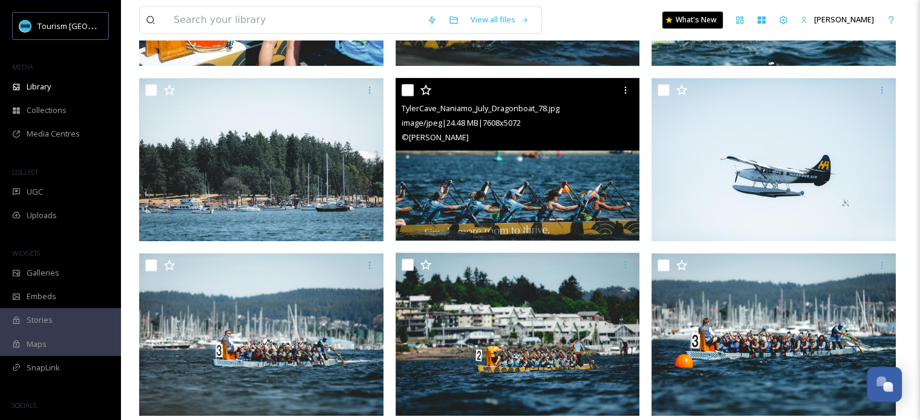
scroll to position [605, 0]
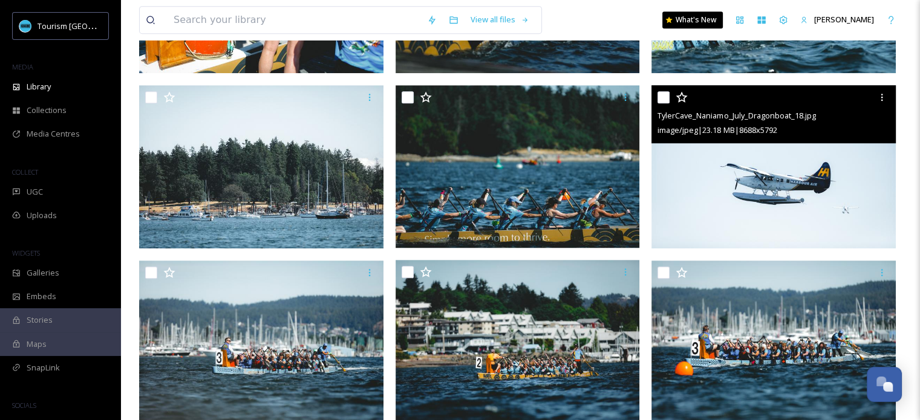
click at [663, 101] on input "checkbox" at bounding box center [663, 97] width 12 height 12
checkbox input "true"
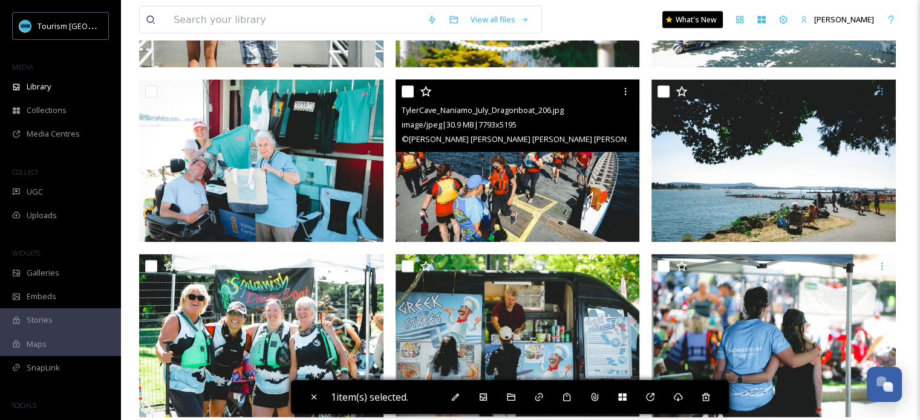
scroll to position [2358, 0]
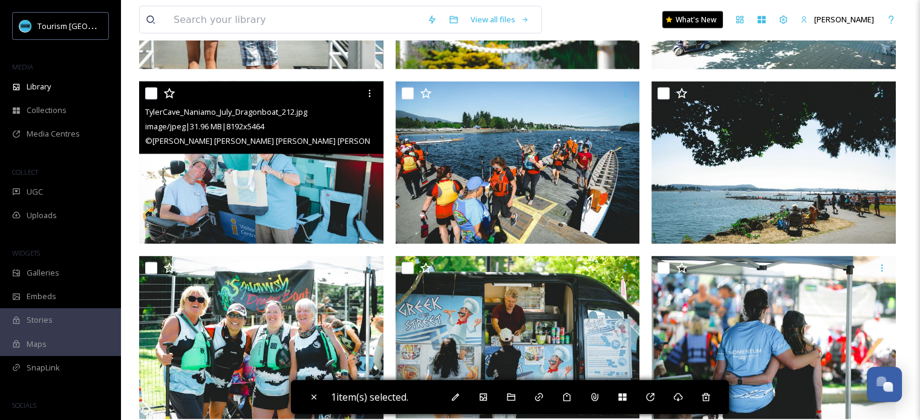
click at [152, 96] on input "checkbox" at bounding box center [151, 94] width 12 height 12
checkbox input "true"
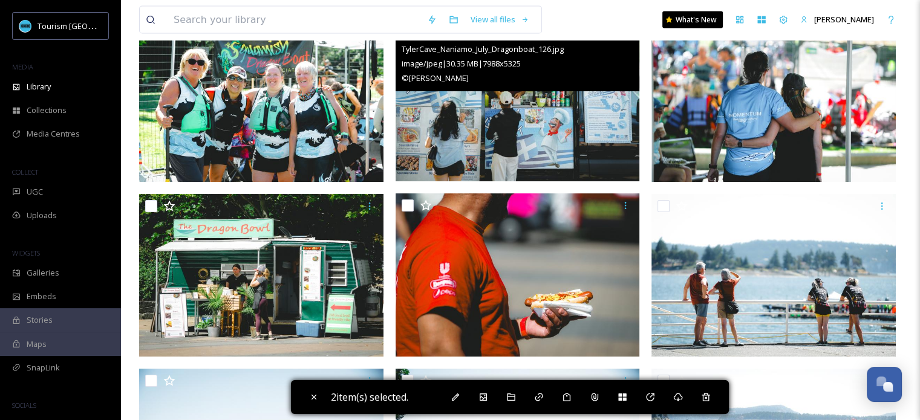
scroll to position [2600, 0]
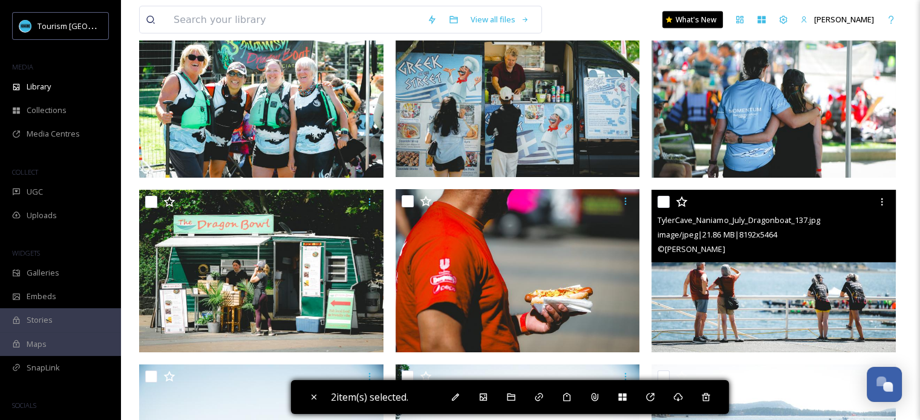
click at [663, 200] on input "checkbox" at bounding box center [663, 202] width 12 height 12
checkbox input "true"
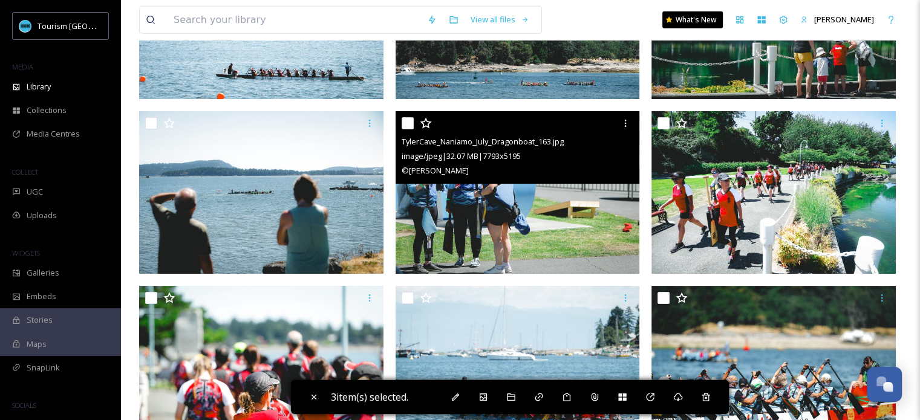
scroll to position [3204, 0]
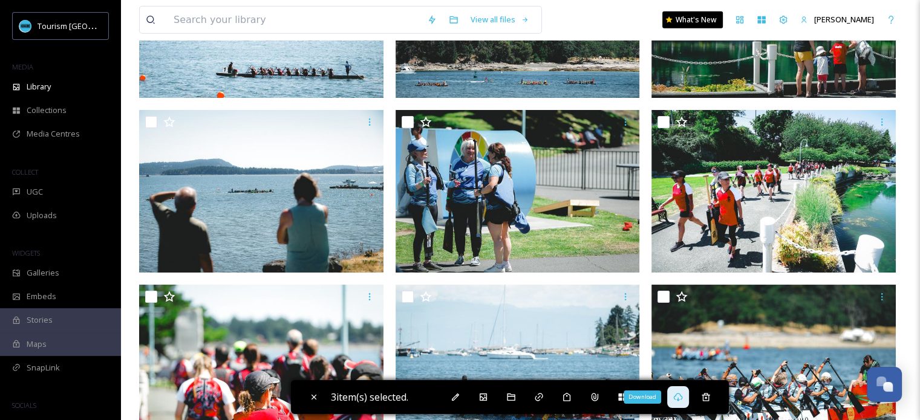
click at [681, 397] on icon at bounding box center [678, 397] width 10 height 10
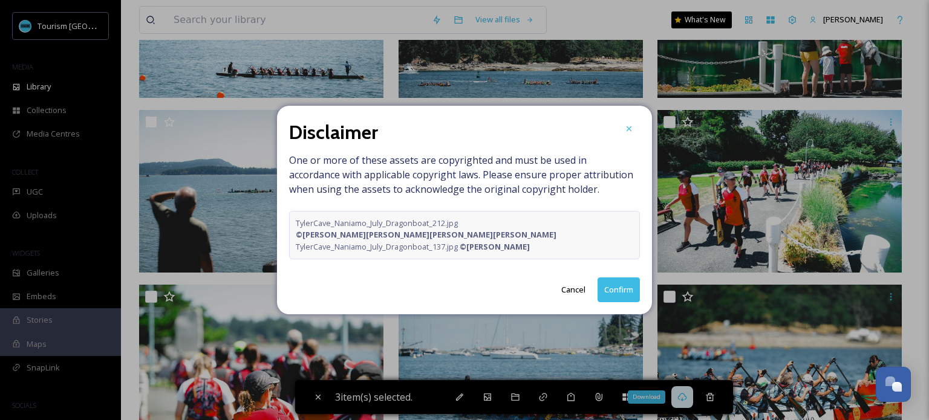
click at [618, 290] on button "Confirm" at bounding box center [618, 289] width 42 height 25
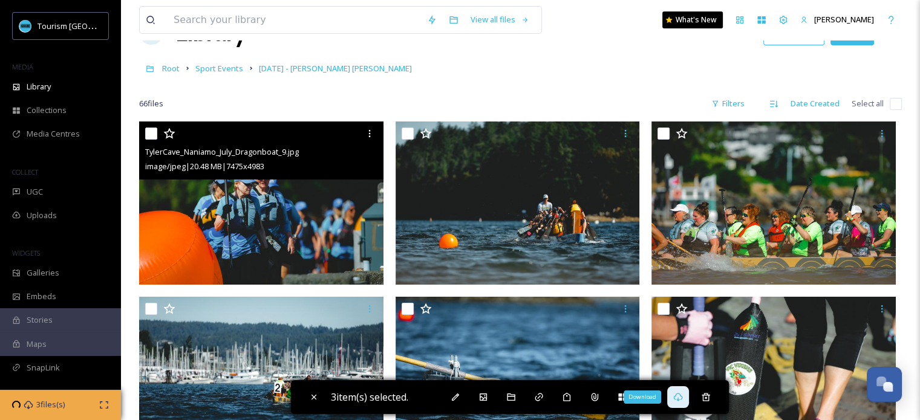
scroll to position [0, 0]
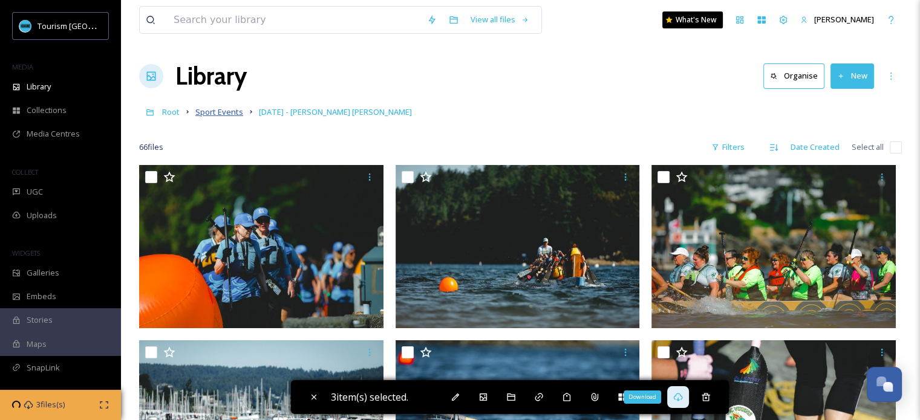
click at [220, 114] on span "Sport Events" at bounding box center [219, 111] width 48 height 11
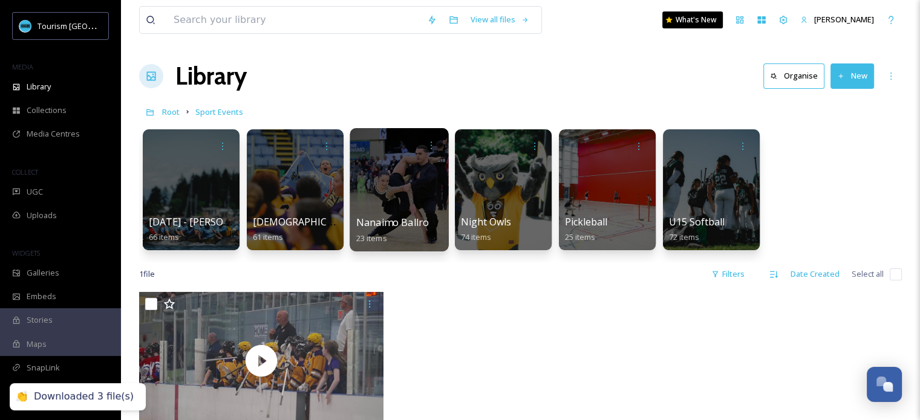
click at [414, 200] on div at bounding box center [398, 189] width 99 height 123
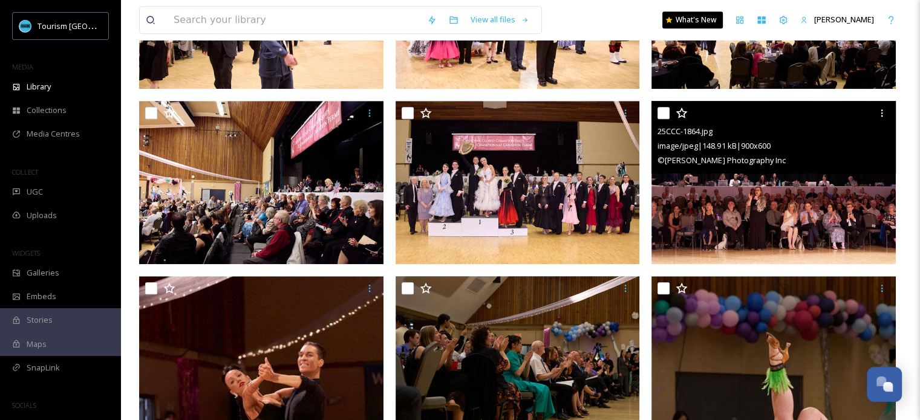
scroll to position [1149, 0]
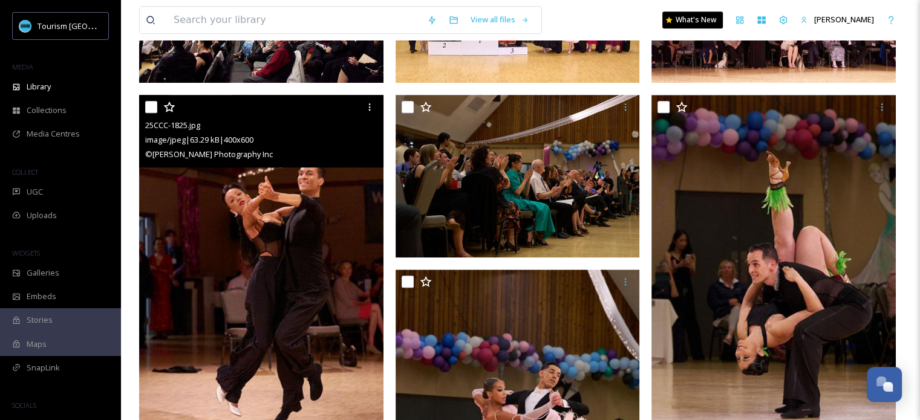
click at [151, 111] on input "checkbox" at bounding box center [151, 107] width 12 height 12
checkbox input "true"
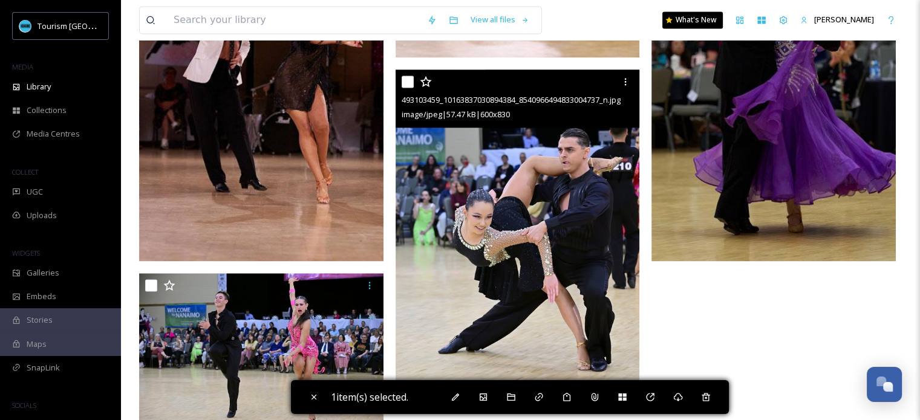
scroll to position [1763, 0]
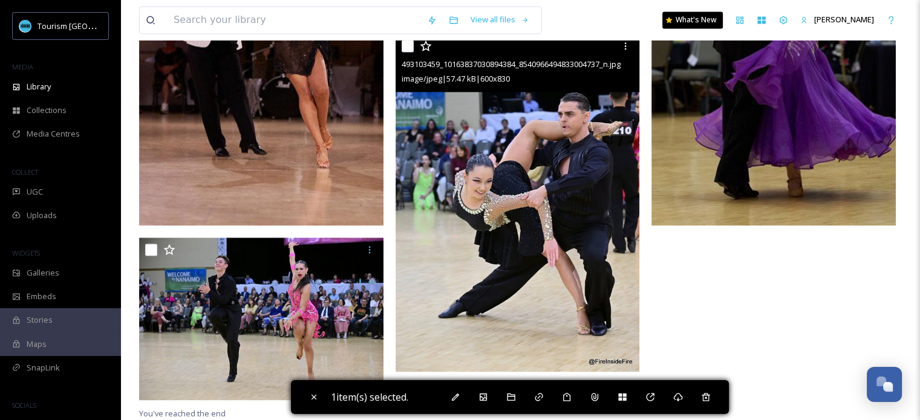
click at [407, 45] on input "checkbox" at bounding box center [407, 46] width 12 height 12
checkbox input "true"
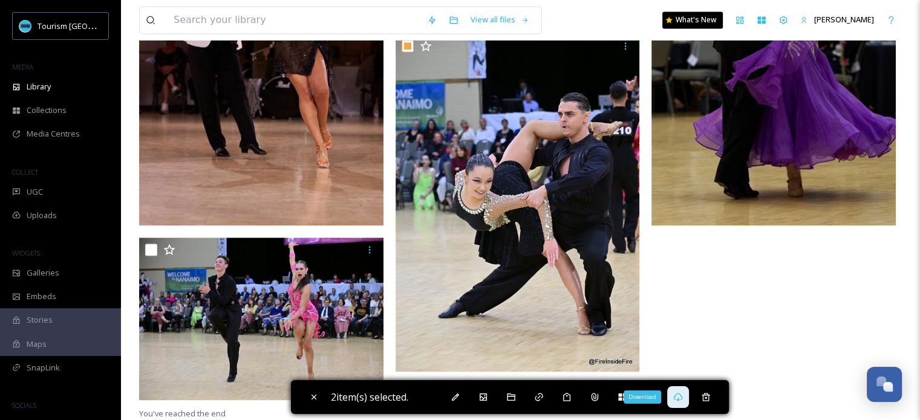
click at [680, 399] on icon at bounding box center [678, 397] width 10 height 10
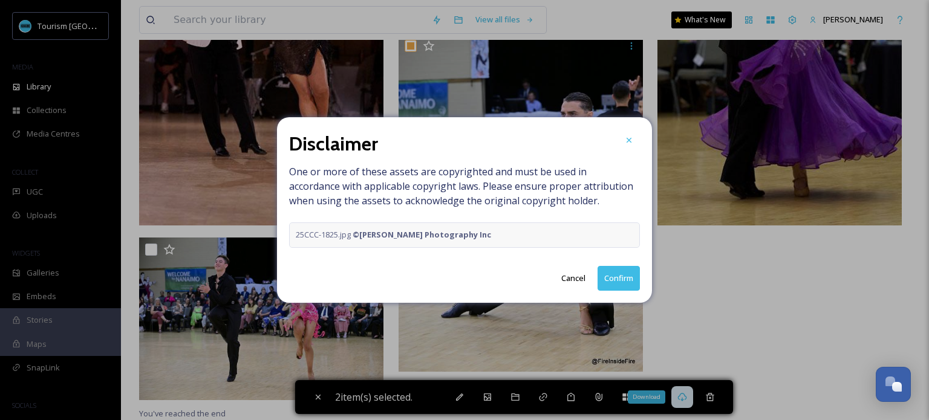
click at [612, 277] on button "Confirm" at bounding box center [618, 278] width 42 height 25
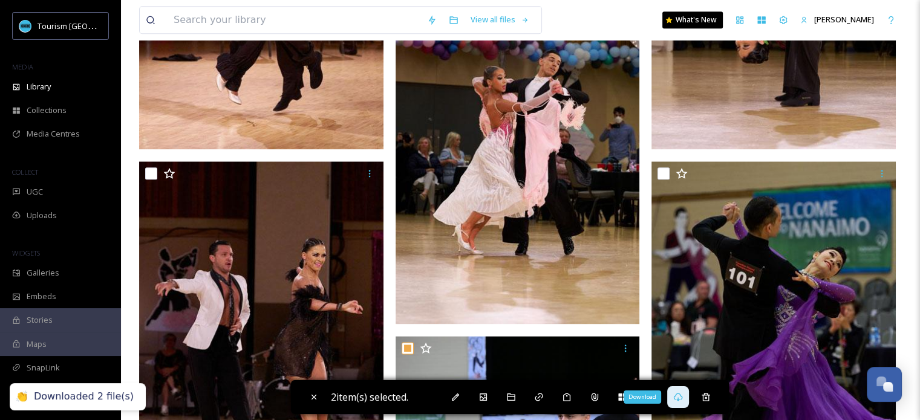
scroll to position [1461, 0]
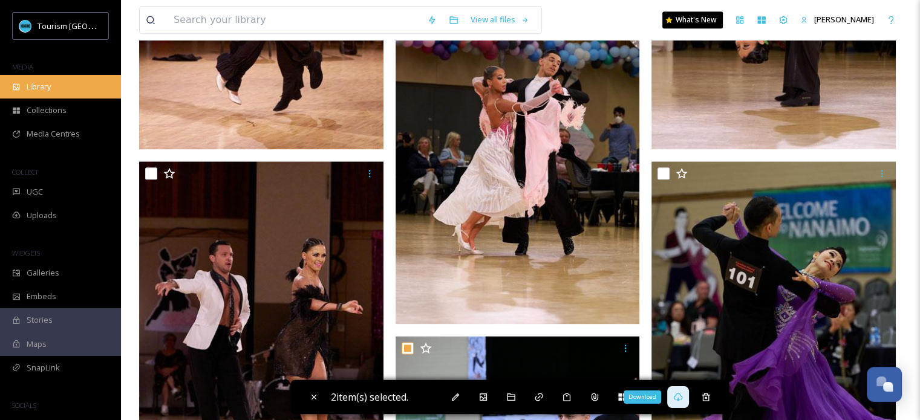
click at [49, 92] on span "Library" at bounding box center [39, 86] width 24 height 11
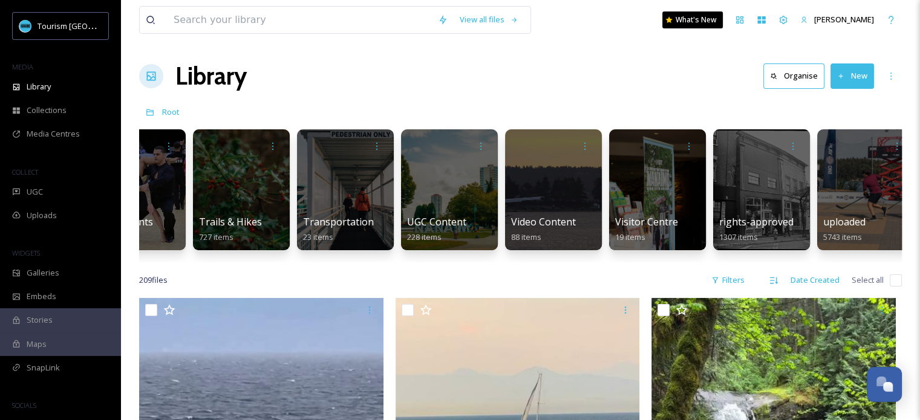
scroll to position [0, 1837]
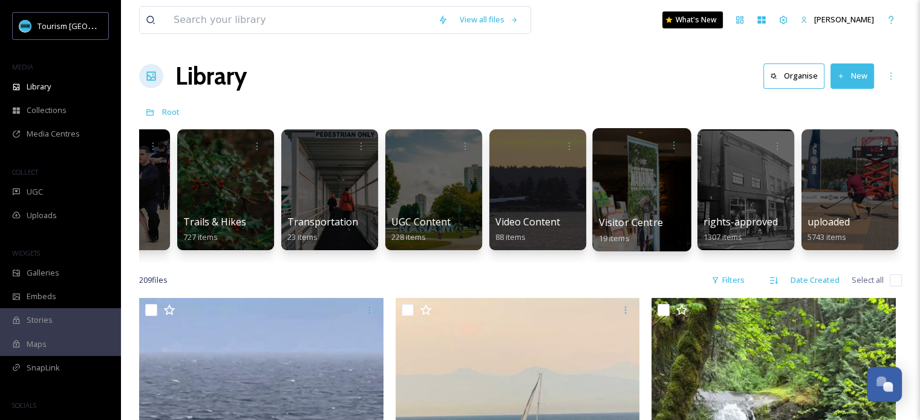
click at [653, 210] on div at bounding box center [641, 189] width 99 height 123
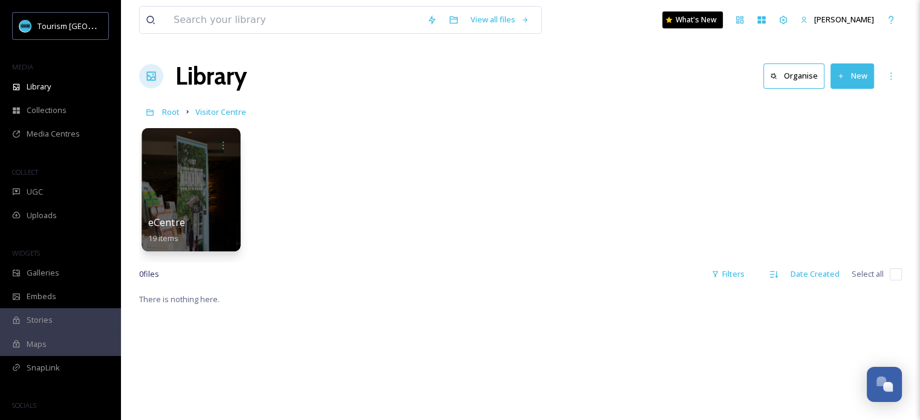
click at [201, 210] on div at bounding box center [190, 189] width 99 height 123
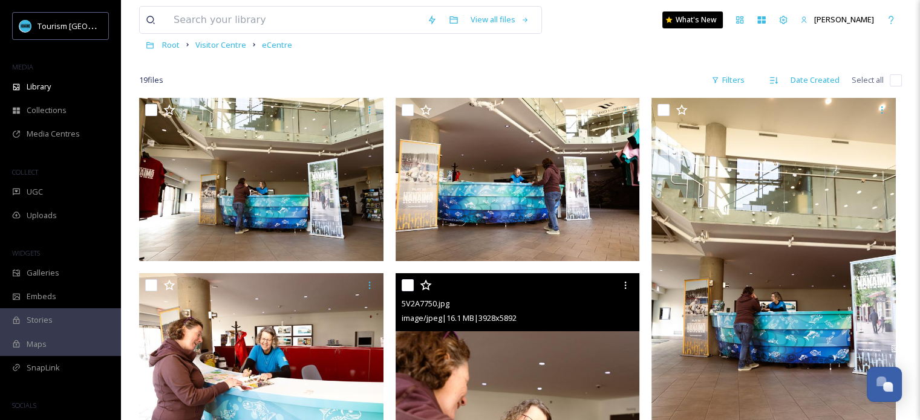
scroll to position [60, 0]
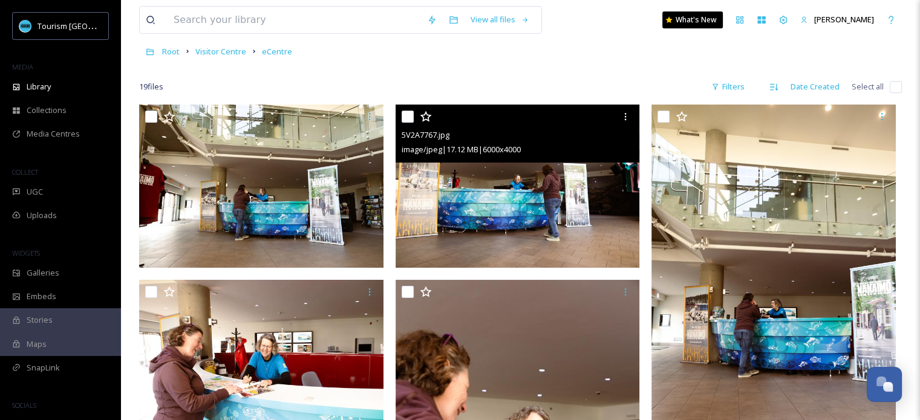
click at [409, 118] on input "checkbox" at bounding box center [407, 117] width 12 height 12
checkbox input "true"
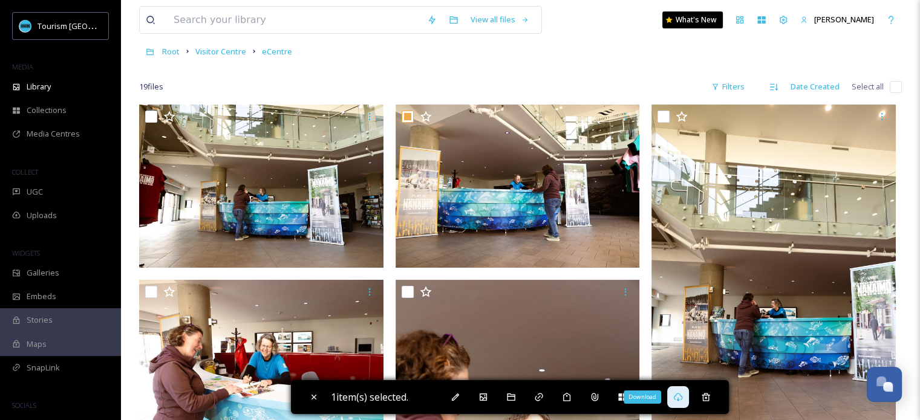
click at [680, 396] on icon at bounding box center [678, 397] width 10 height 10
